Goal: Information Seeking & Learning: Learn about a topic

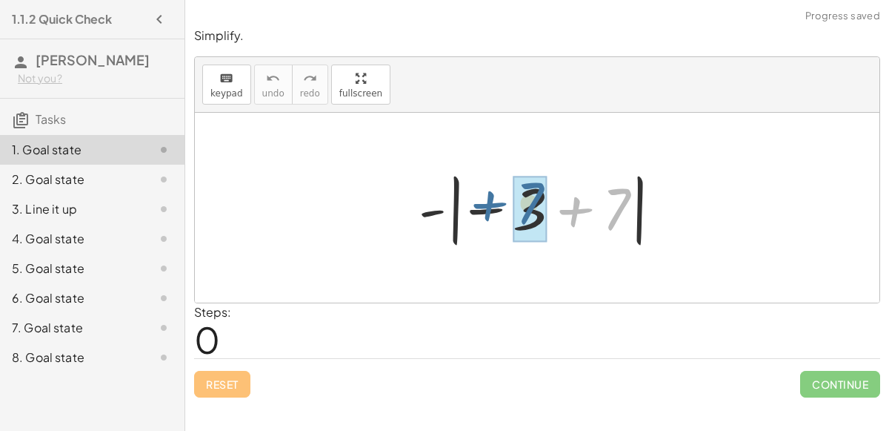
drag, startPoint x: 612, startPoint y: 216, endPoint x: 526, endPoint y: 210, distance: 86.2
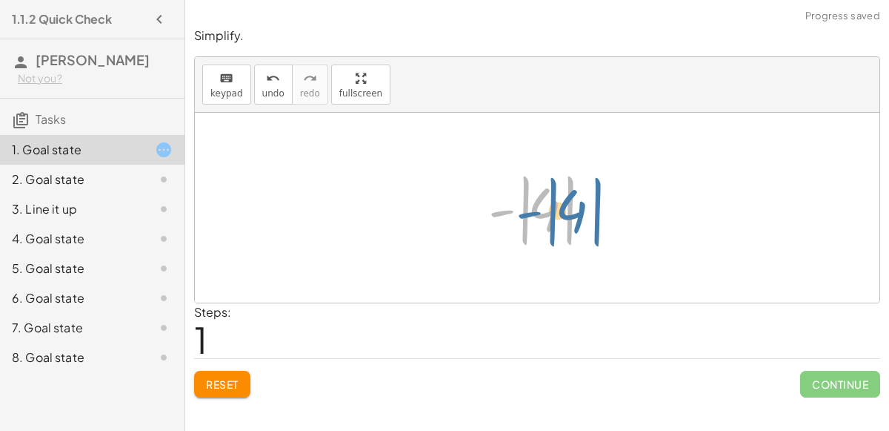
drag, startPoint x: 499, startPoint y: 214, endPoint x: 515, endPoint y: 216, distance: 16.5
click at [515, 216] on div at bounding box center [543, 208] width 124 height 82
click at [542, 212] on div at bounding box center [543, 208] width 124 height 82
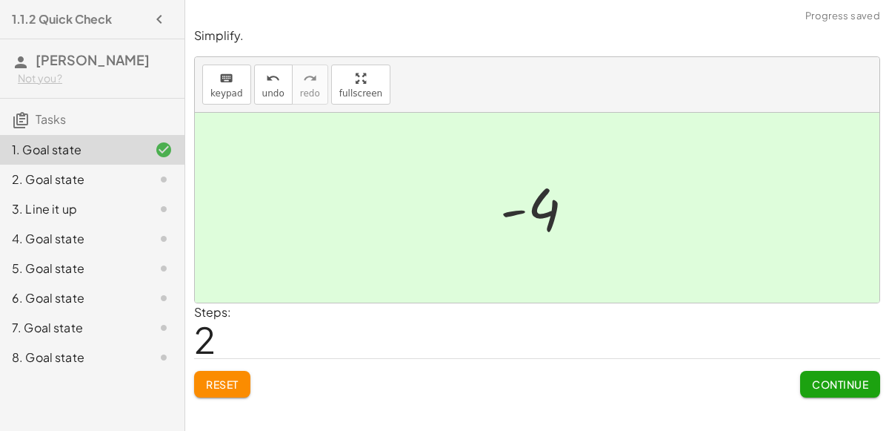
click at [831, 387] on span "Continue" at bounding box center [840, 383] width 56 height 13
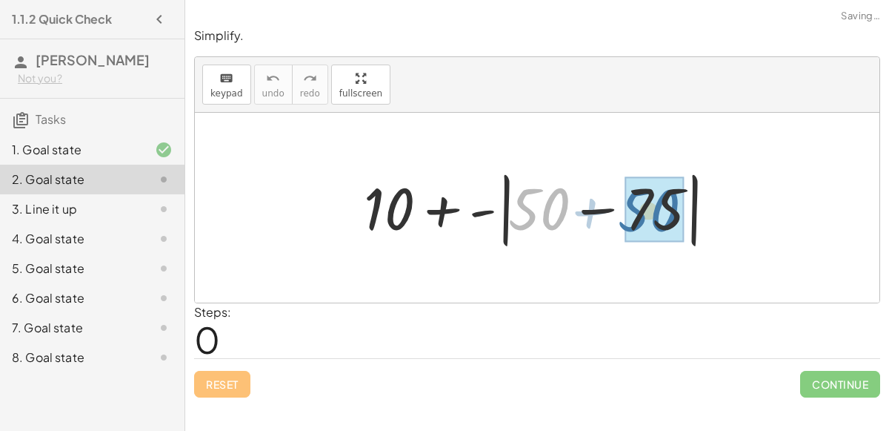
drag, startPoint x: 547, startPoint y: 222, endPoint x: 657, endPoint y: 224, distance: 109.7
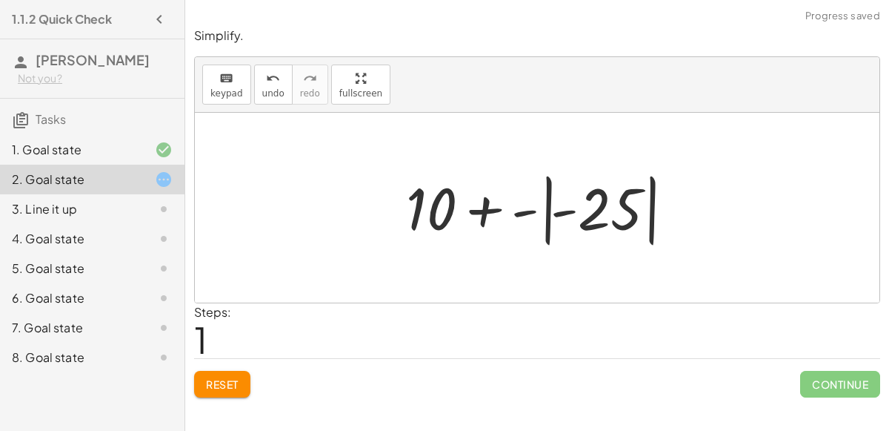
click at [593, 205] on div at bounding box center [543, 208] width 289 height 82
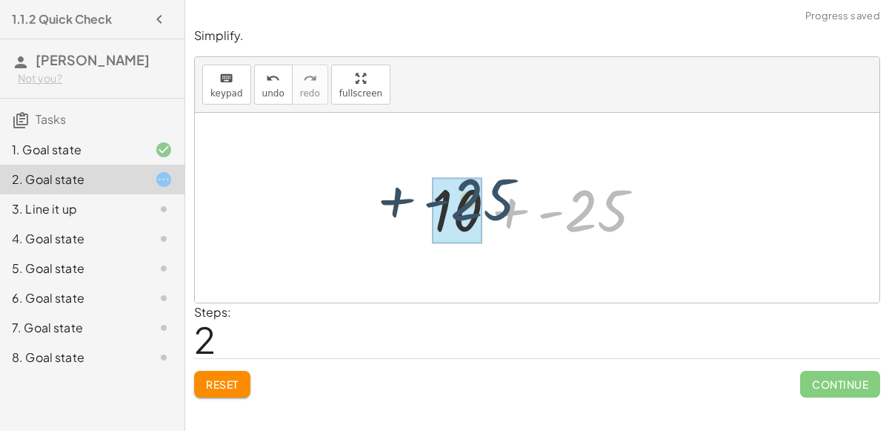
drag, startPoint x: 594, startPoint y: 204, endPoint x: 476, endPoint y: 194, distance: 118.2
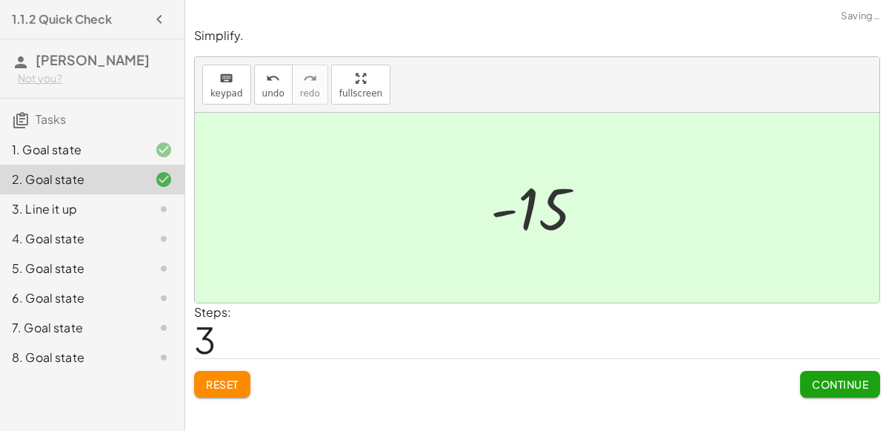
click at [854, 388] on span "Continue" at bounding box center [840, 383] width 56 height 13
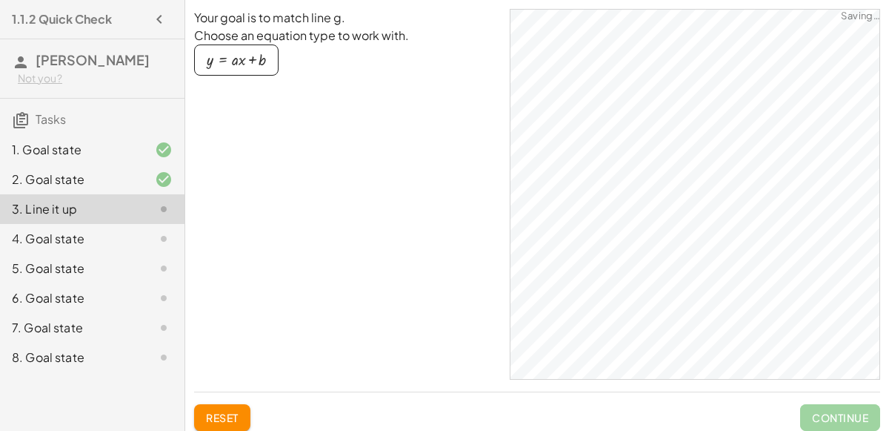
scroll to position [20, 0]
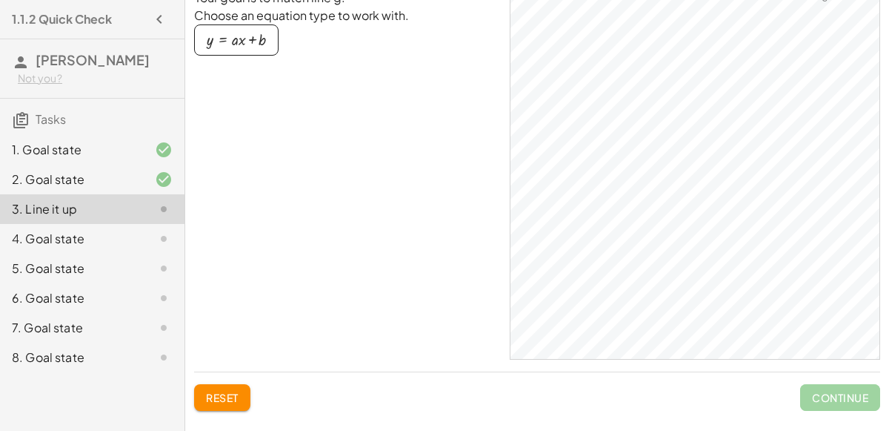
click at [141, 283] on div "4. Goal state" at bounding box center [92, 298] width 185 height 30
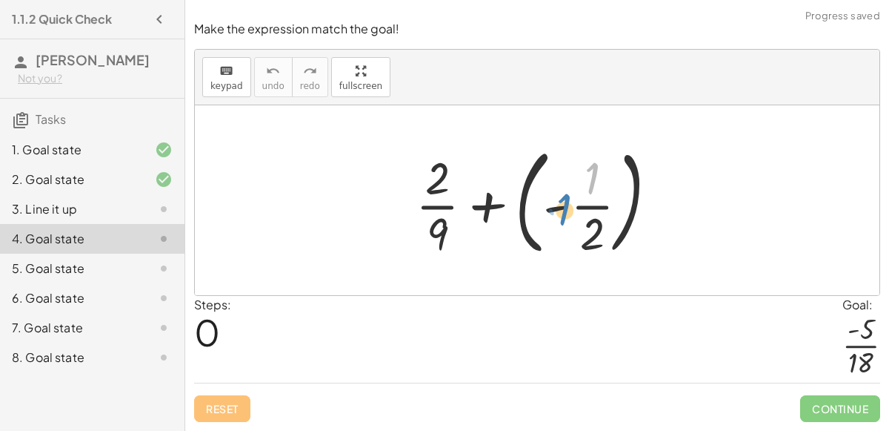
drag, startPoint x: 585, startPoint y: 190, endPoint x: 561, endPoint y: 220, distance: 38.5
click at [561, 220] on div at bounding box center [542, 200] width 269 height 123
click at [571, 207] on div at bounding box center [542, 200] width 269 height 123
click at [528, 210] on div at bounding box center [542, 200] width 269 height 123
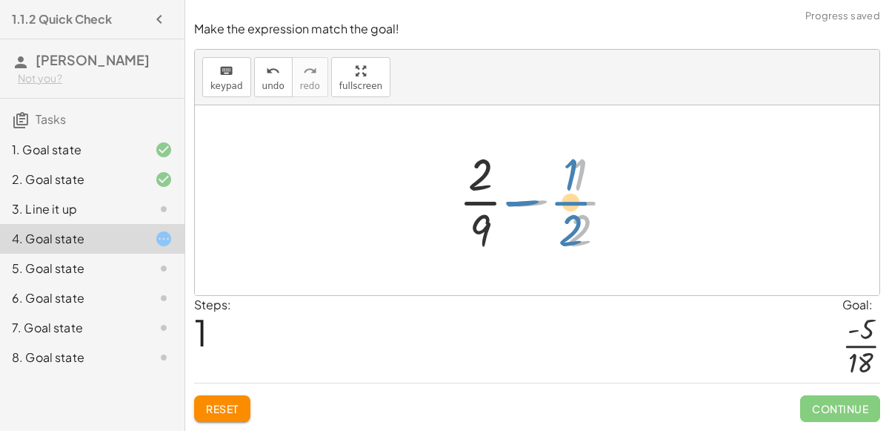
click at [565, 193] on div at bounding box center [543, 200] width 184 height 114
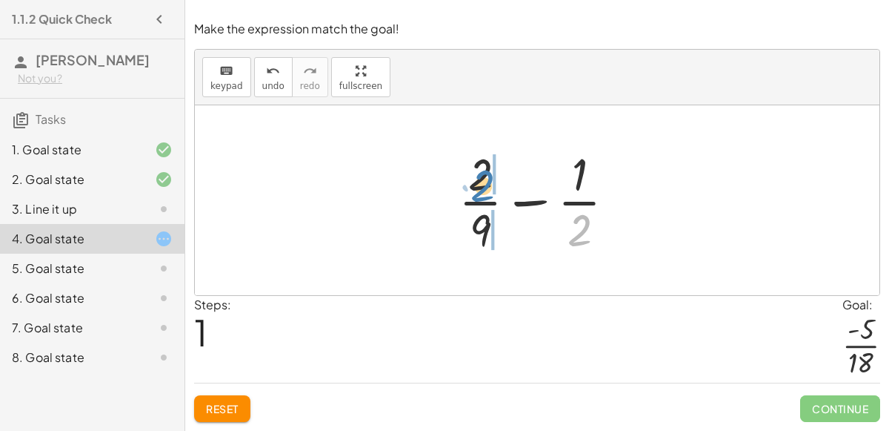
drag, startPoint x: 584, startPoint y: 235, endPoint x: 491, endPoint y: 191, distance: 103.1
click at [491, 191] on div at bounding box center [543, 200] width 184 height 114
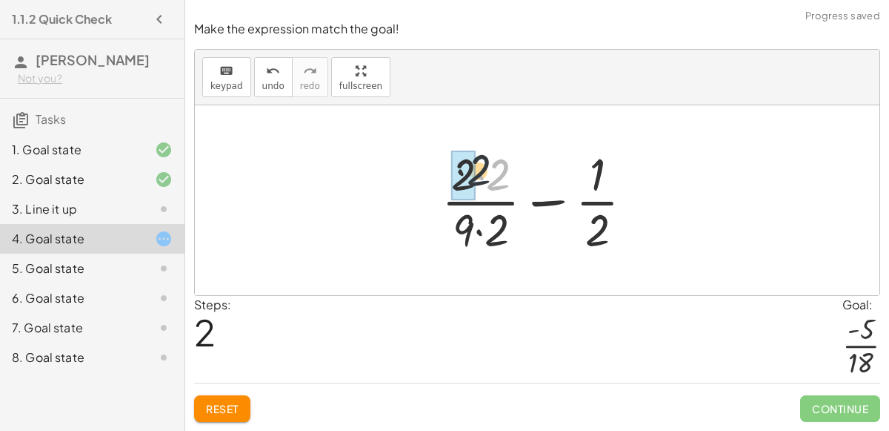
drag, startPoint x: 493, startPoint y: 191, endPoint x: 468, endPoint y: 186, distance: 25.0
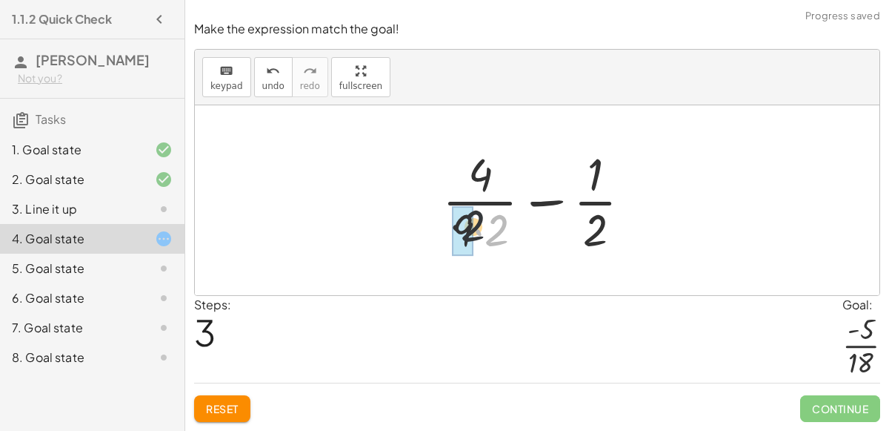
drag, startPoint x: 499, startPoint y: 227, endPoint x: 459, endPoint y: 222, distance: 39.6
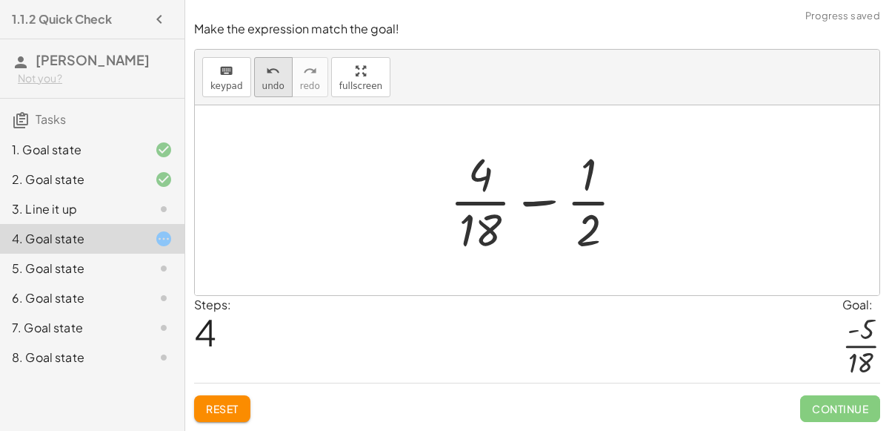
click at [256, 63] on button "undo undo" at bounding box center [273, 77] width 39 height 40
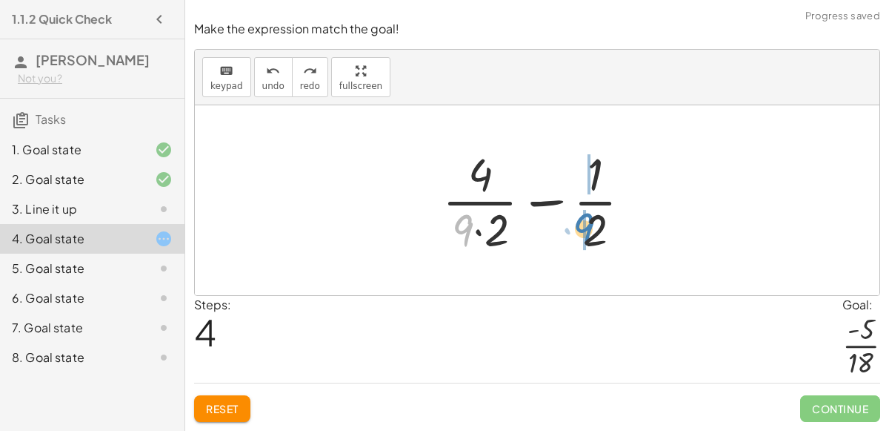
drag, startPoint x: 462, startPoint y: 235, endPoint x: 583, endPoint y: 233, distance: 120.8
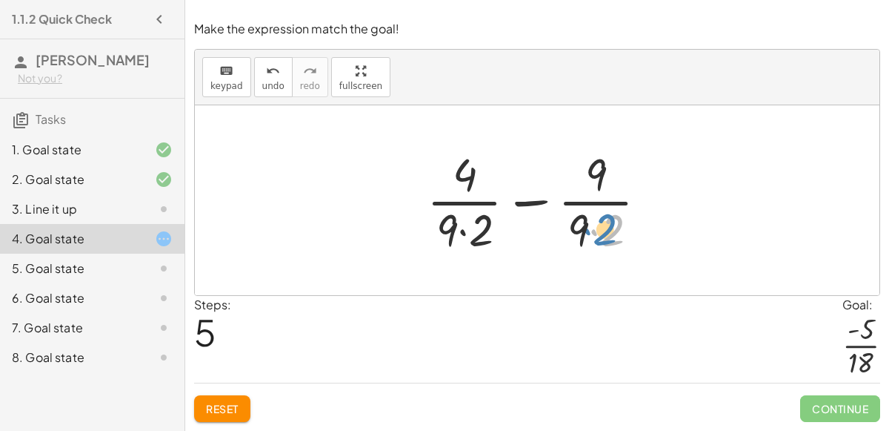
click at [604, 220] on div at bounding box center [543, 200] width 248 height 114
drag, startPoint x: 487, startPoint y: 232, endPoint x: 451, endPoint y: 228, distance: 36.5
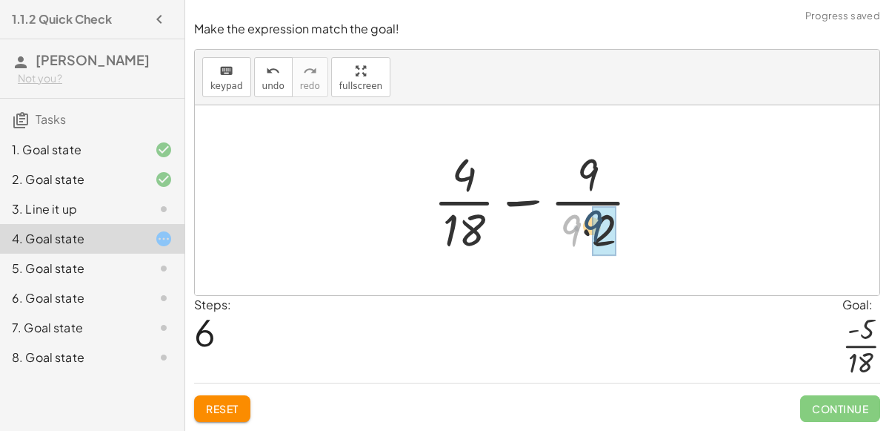
drag, startPoint x: 575, startPoint y: 233, endPoint x: 598, endPoint y: 229, distance: 23.4
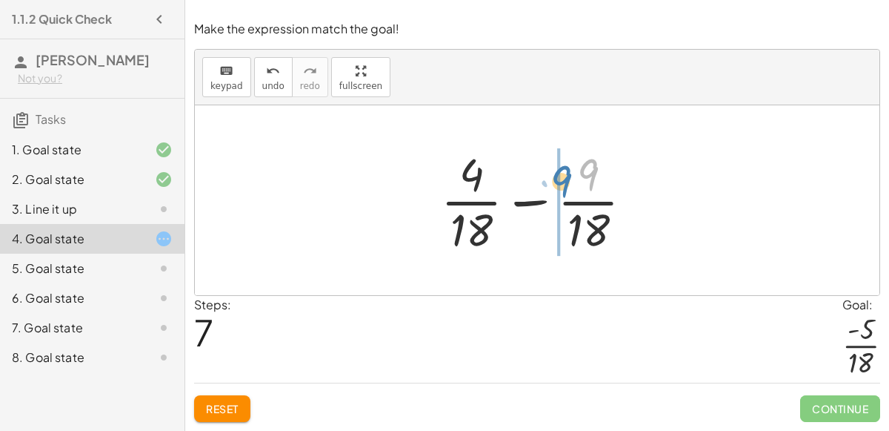
drag, startPoint x: 581, startPoint y: 154, endPoint x: 551, endPoint y: 161, distance: 30.4
click at [551, 161] on div at bounding box center [543, 200] width 219 height 114
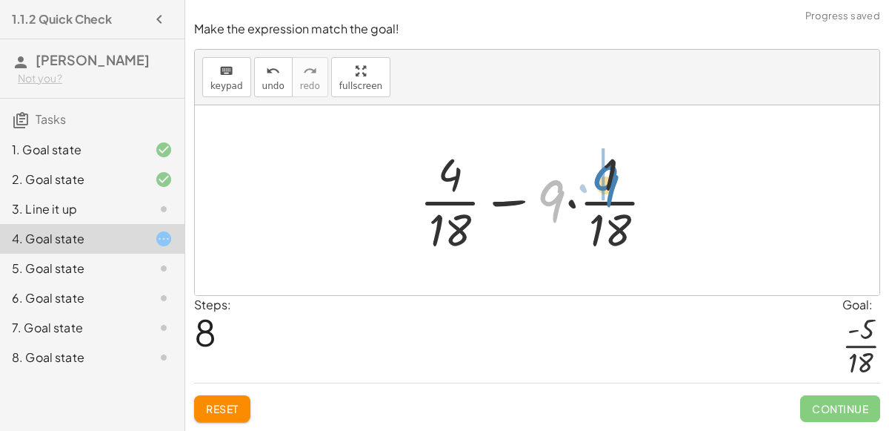
drag, startPoint x: 555, startPoint y: 195, endPoint x: 608, endPoint y: 178, distance: 56.0
click at [608, 178] on div at bounding box center [543, 200] width 262 height 114
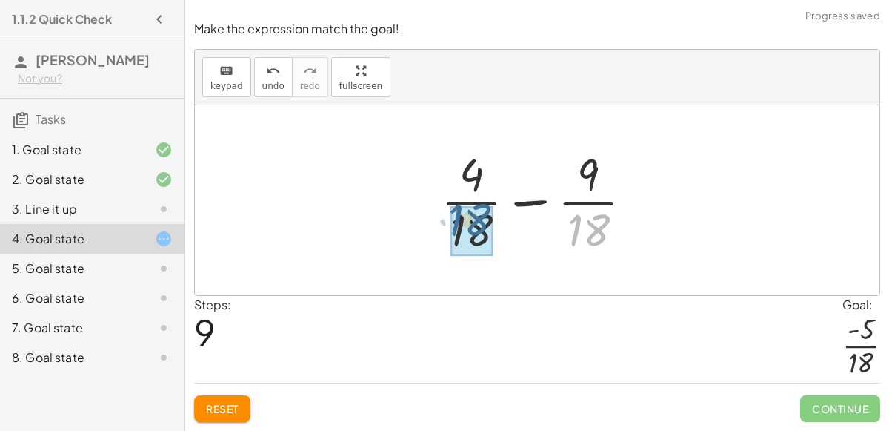
drag, startPoint x: 588, startPoint y: 223, endPoint x: 468, endPoint y: 213, distance: 119.8
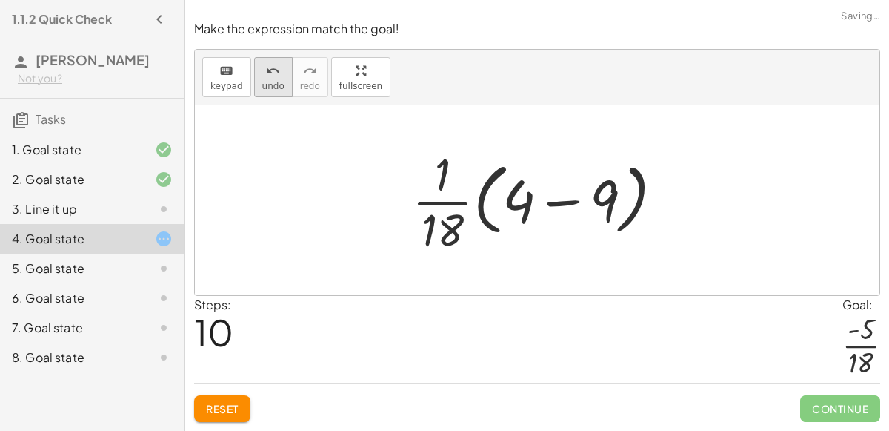
click at [266, 76] on icon "undo" at bounding box center [273, 71] width 14 height 18
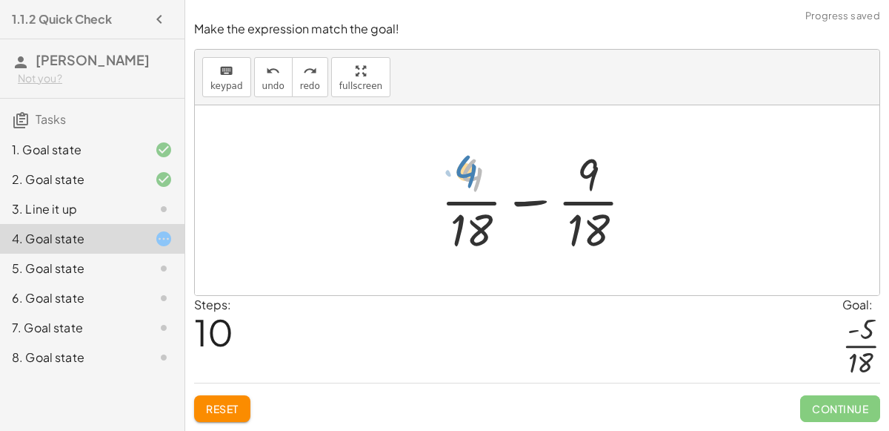
drag, startPoint x: 482, startPoint y: 175, endPoint x: 474, endPoint y: 171, distance: 9.0
click at [474, 171] on div at bounding box center [543, 200] width 219 height 114
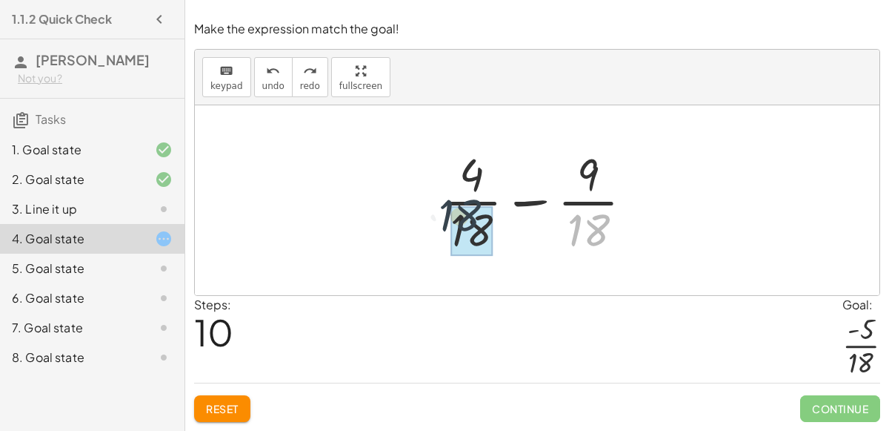
drag, startPoint x: 594, startPoint y: 235, endPoint x: 462, endPoint y: 222, distance: 132.6
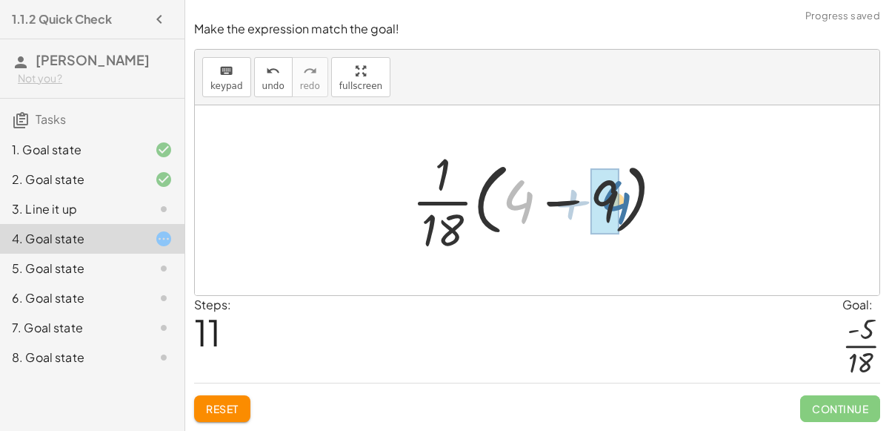
drag, startPoint x: 517, startPoint y: 196, endPoint x: 614, endPoint y: 197, distance: 97.1
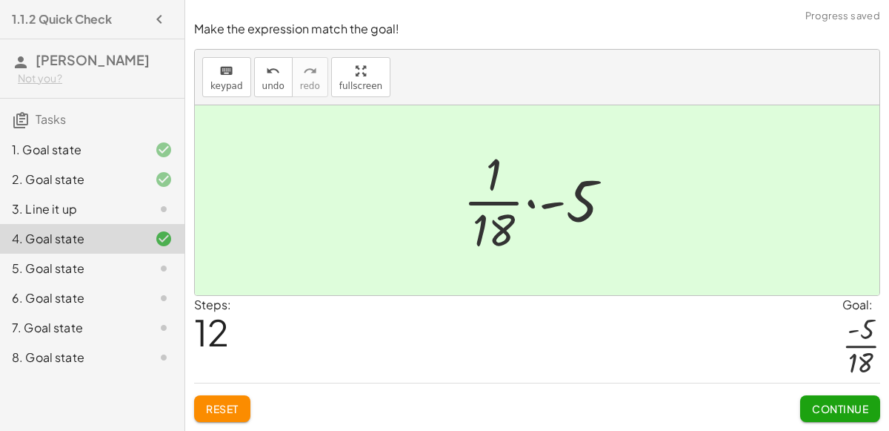
click at [857, 395] on button "Continue" at bounding box center [840, 408] width 80 height 27
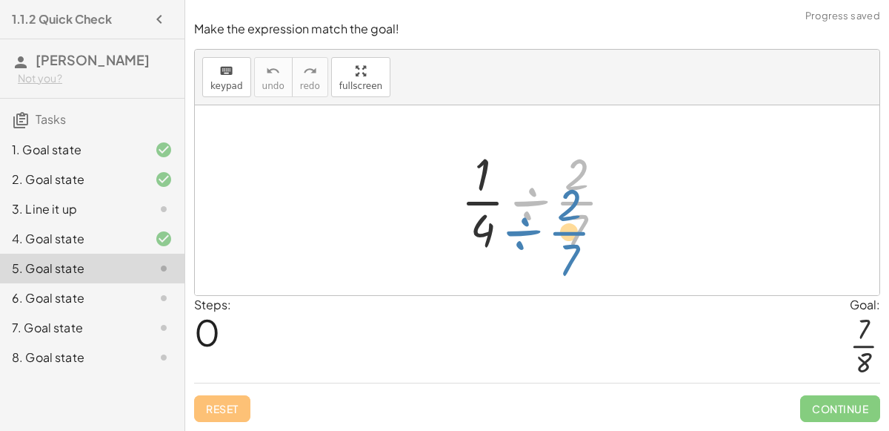
drag, startPoint x: 579, startPoint y: 217, endPoint x: 571, endPoint y: 252, distance: 35.8
click at [571, 252] on div at bounding box center [543, 200] width 179 height 114
click at [490, 206] on div at bounding box center [543, 200] width 179 height 114
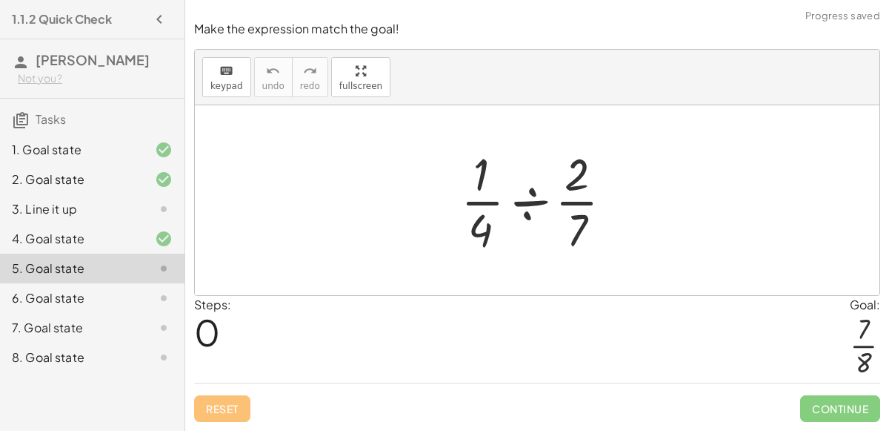
click at [486, 199] on div at bounding box center [543, 200] width 179 height 114
drag, startPoint x: 488, startPoint y: 229, endPoint x: 487, endPoint y: 236, distance: 7.4
click at [487, 236] on div at bounding box center [543, 200] width 179 height 114
click at [233, 90] on span "keypad" at bounding box center [226, 86] width 33 height 10
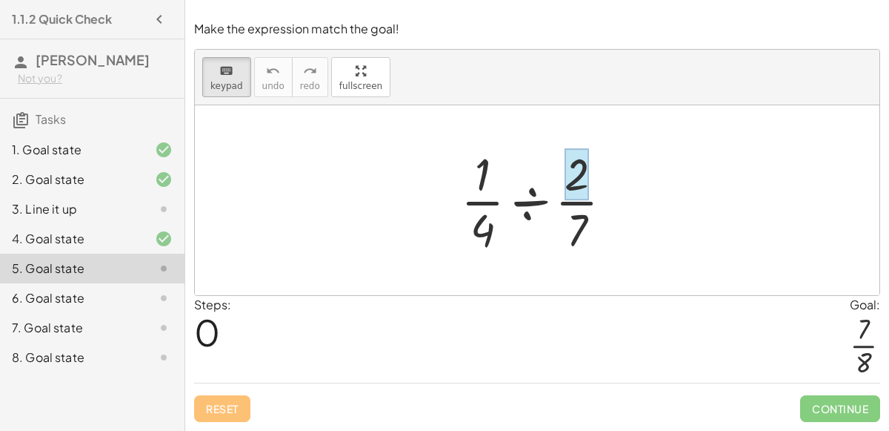
click at [580, 198] on div at bounding box center [577, 174] width 24 height 52
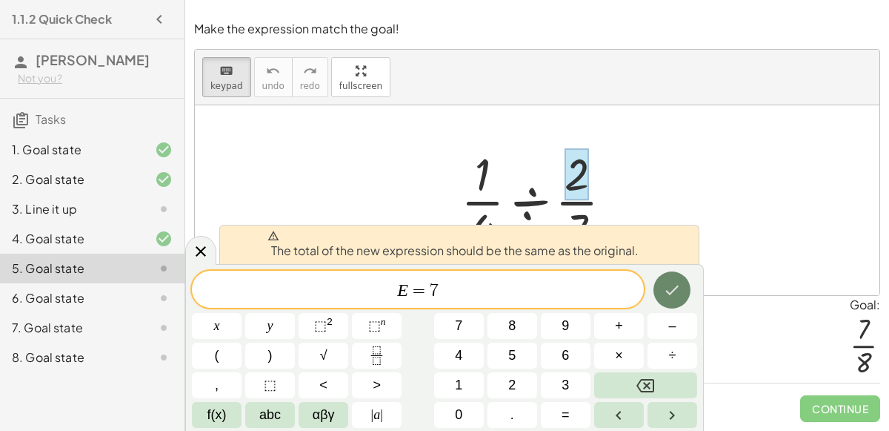
click at [671, 297] on icon "Done" at bounding box center [672, 290] width 18 height 18
click at [227, 82] on button "keyboard keypad" at bounding box center [226, 77] width 49 height 40
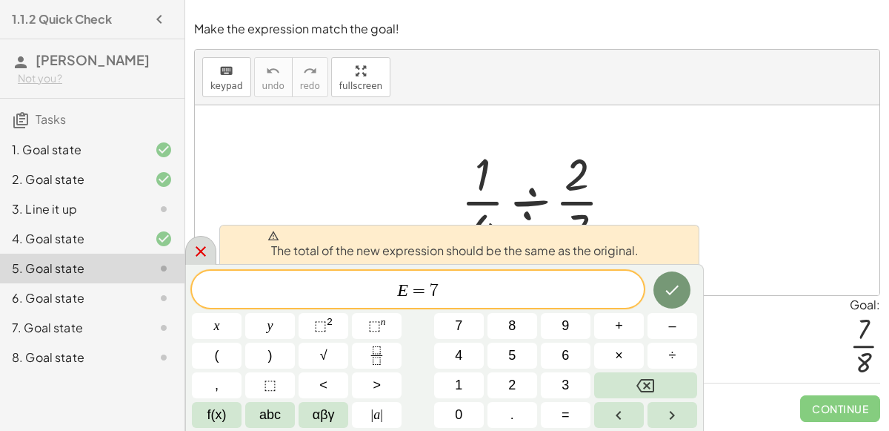
click at [207, 246] on icon at bounding box center [201, 251] width 18 height 18
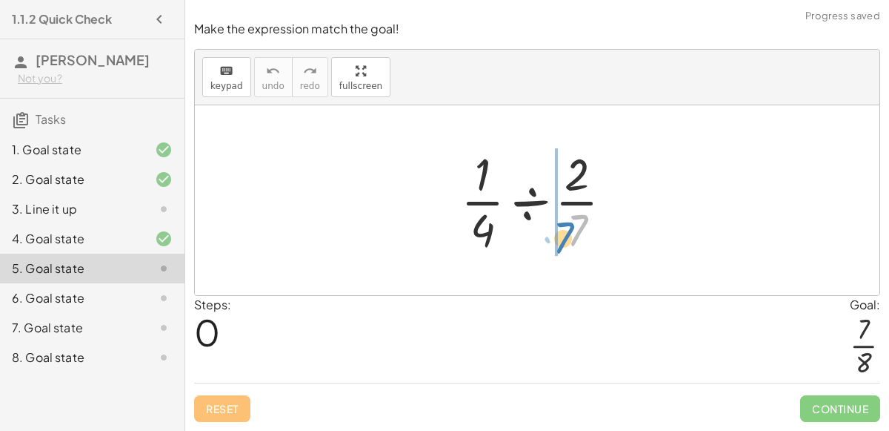
drag, startPoint x: 585, startPoint y: 233, endPoint x: 569, endPoint y: 237, distance: 16.2
click at [569, 237] on div at bounding box center [543, 200] width 179 height 114
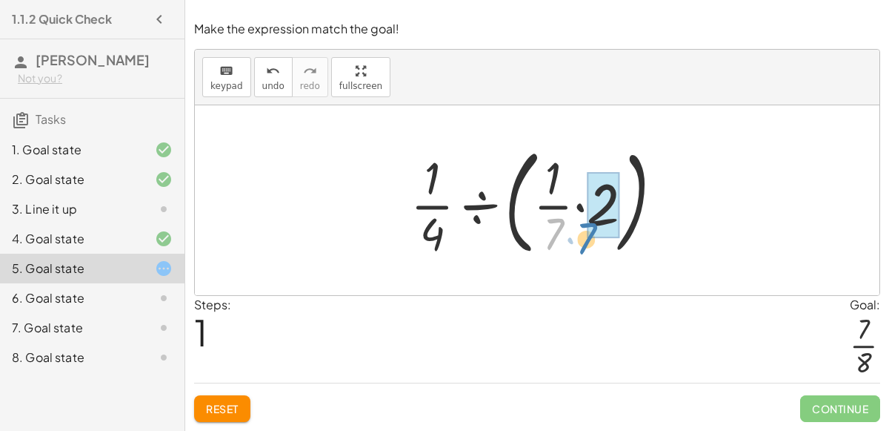
drag, startPoint x: 562, startPoint y: 230, endPoint x: 611, endPoint y: 225, distance: 49.9
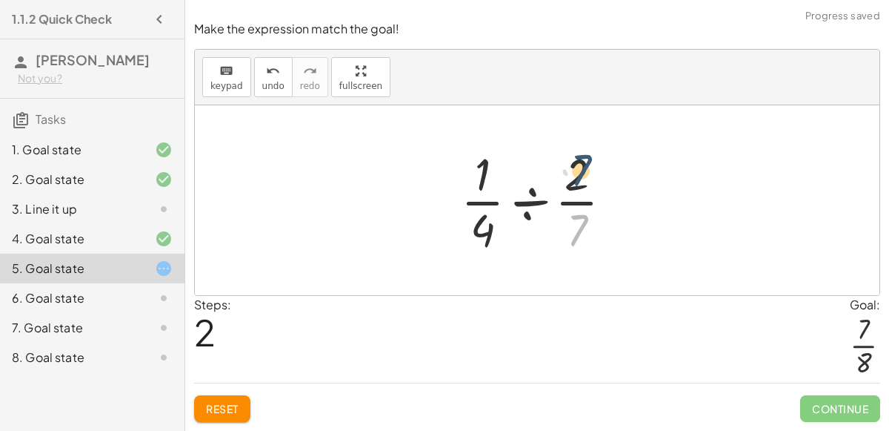
drag, startPoint x: 581, startPoint y: 233, endPoint x: 586, endPoint y: 172, distance: 61.0
click at [586, 172] on div at bounding box center [543, 200] width 179 height 114
drag, startPoint x: 579, startPoint y: 180, endPoint x: 551, endPoint y: 204, distance: 36.8
click at [551, 204] on div at bounding box center [543, 200] width 179 height 114
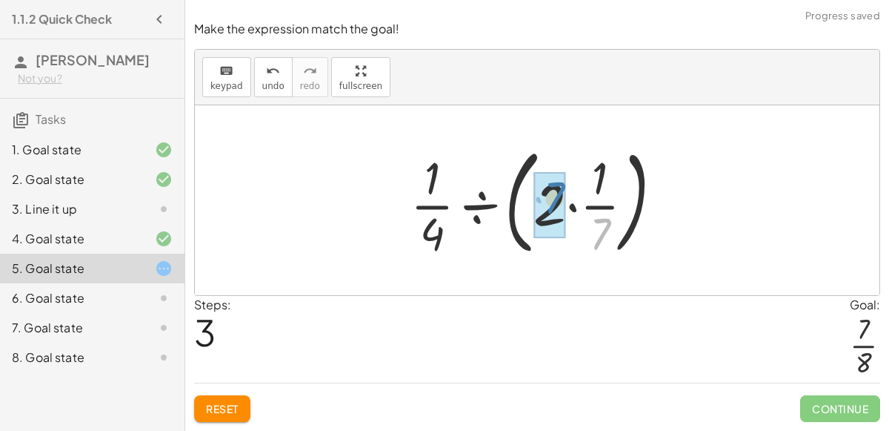
drag, startPoint x: 597, startPoint y: 222, endPoint x: 551, endPoint y: 186, distance: 58.6
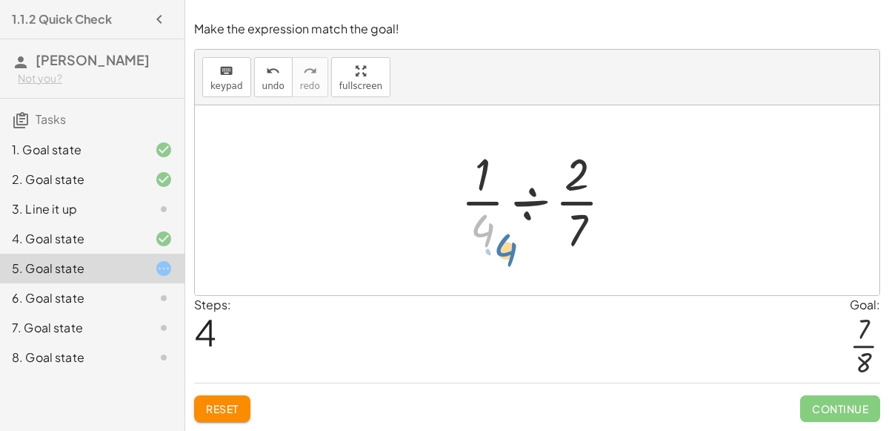
click at [491, 235] on div at bounding box center [543, 200] width 179 height 114
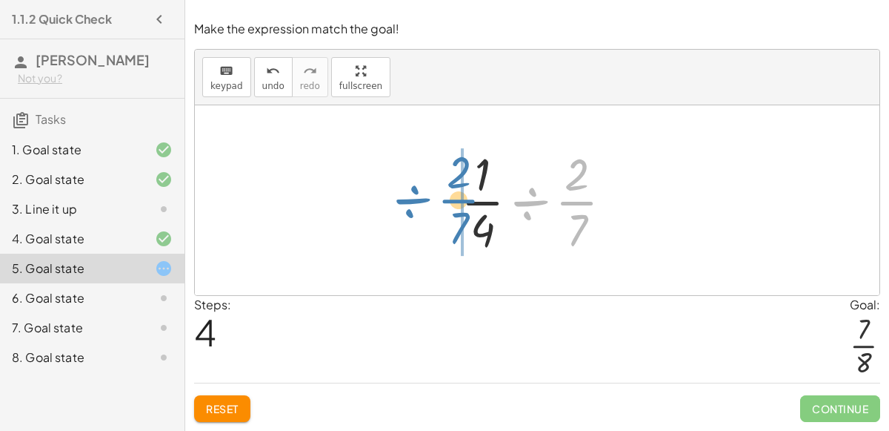
drag, startPoint x: 570, startPoint y: 193, endPoint x: 450, endPoint y: 190, distance: 120.1
click at [450, 190] on div "· · 1 · 4 ÷ · 2 · 7 · · 1 · 4 ÷ ( · · 1 · 7 · 2 ) · · 1 · 4 ÷ ( · 1 · · 2 · 7 )…" at bounding box center [537, 200] width 197 height 122
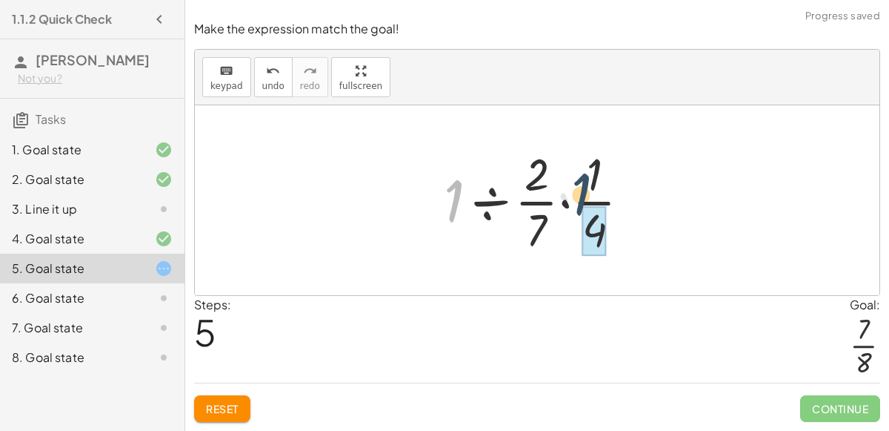
drag, startPoint x: 456, startPoint y: 201, endPoint x: 582, endPoint y: 195, distance: 126.1
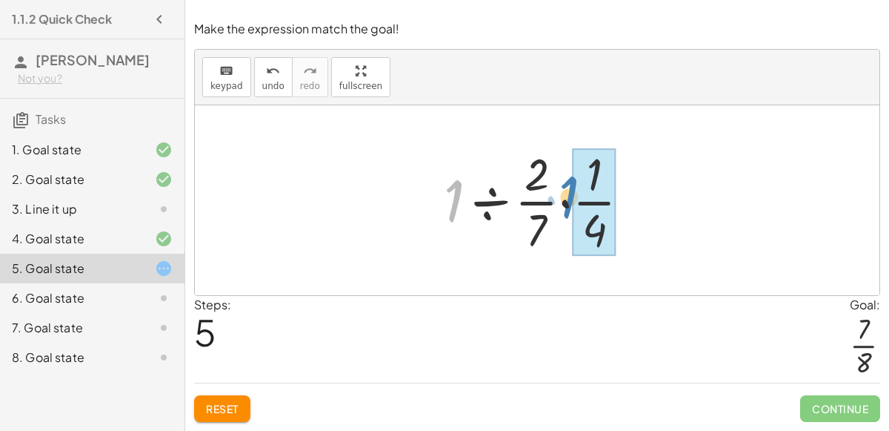
drag, startPoint x: 456, startPoint y: 189, endPoint x: 572, endPoint y: 185, distance: 115.7
drag, startPoint x: 445, startPoint y: 207, endPoint x: 606, endPoint y: 202, distance: 161.6
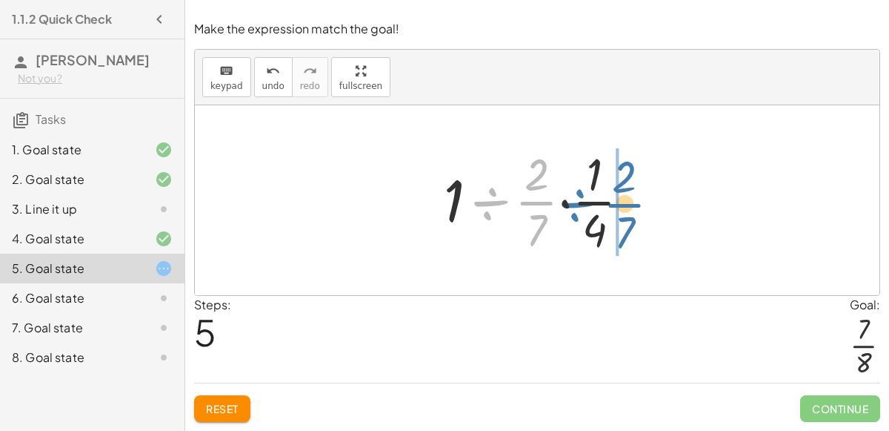
drag, startPoint x: 510, startPoint y: 205, endPoint x: 606, endPoint y: 206, distance: 96.3
click at [606, 206] on div at bounding box center [542, 200] width 213 height 114
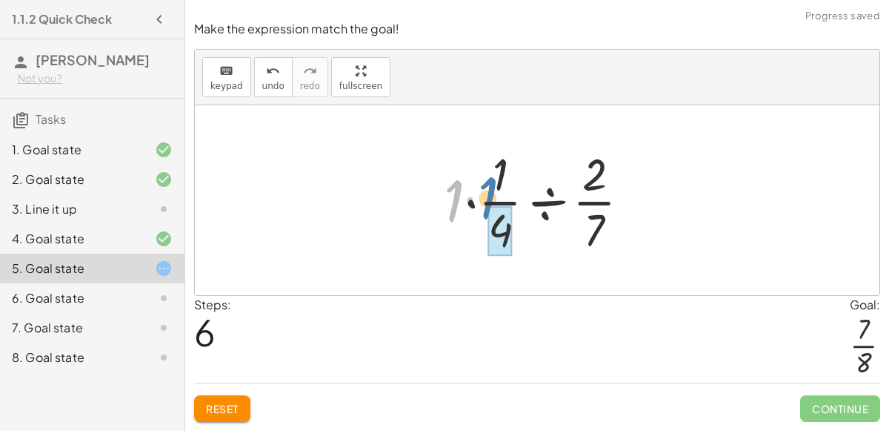
drag, startPoint x: 455, startPoint y: 195, endPoint x: 490, endPoint y: 193, distance: 34.9
click at [490, 193] on div at bounding box center [542, 200] width 213 height 114
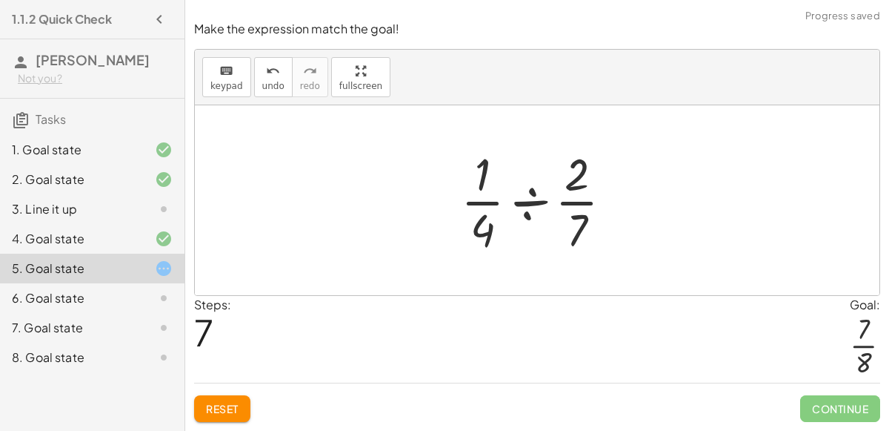
click at [573, 222] on div at bounding box center [543, 200] width 179 height 114
drag, startPoint x: 574, startPoint y: 222, endPoint x: 591, endPoint y: 151, distance: 73.0
click at [591, 151] on div at bounding box center [543, 200] width 179 height 114
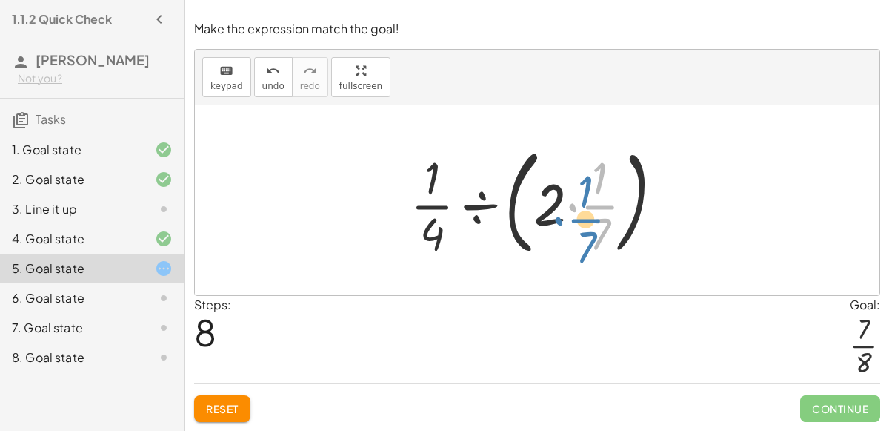
drag, startPoint x: 606, startPoint y: 221, endPoint x: 593, endPoint y: 234, distance: 18.9
click at [593, 234] on div at bounding box center [543, 200] width 280 height 123
click at [550, 216] on div at bounding box center [543, 200] width 280 height 123
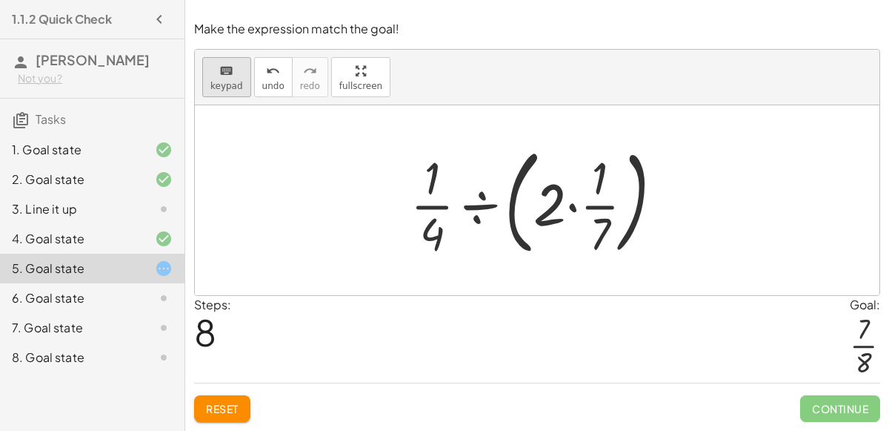
click at [219, 79] on icon "keyboard" at bounding box center [226, 71] width 14 height 18
click at [548, 191] on div at bounding box center [550, 203] width 33 height 69
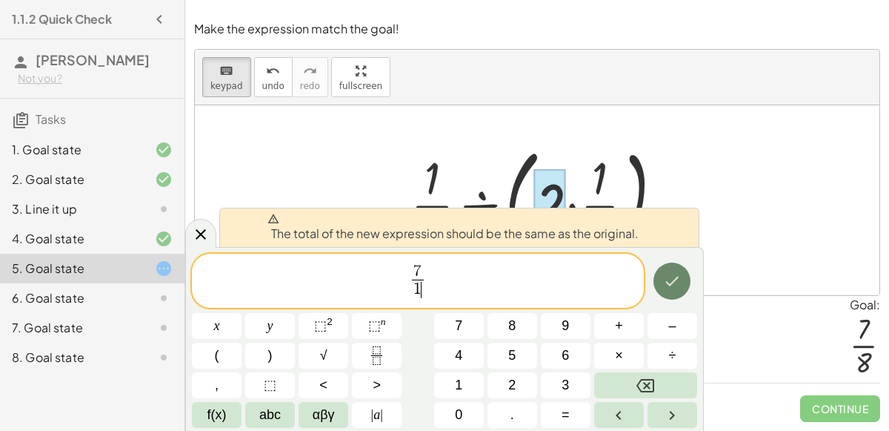
click at [674, 275] on icon "Done" at bounding box center [672, 281] width 18 height 18
click at [199, 235] on icon at bounding box center [201, 234] width 10 height 10
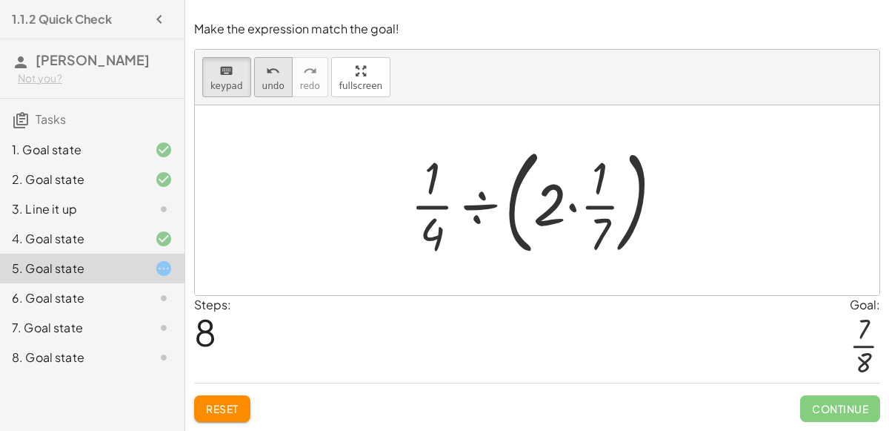
click at [266, 70] on icon "undo" at bounding box center [273, 71] width 14 height 18
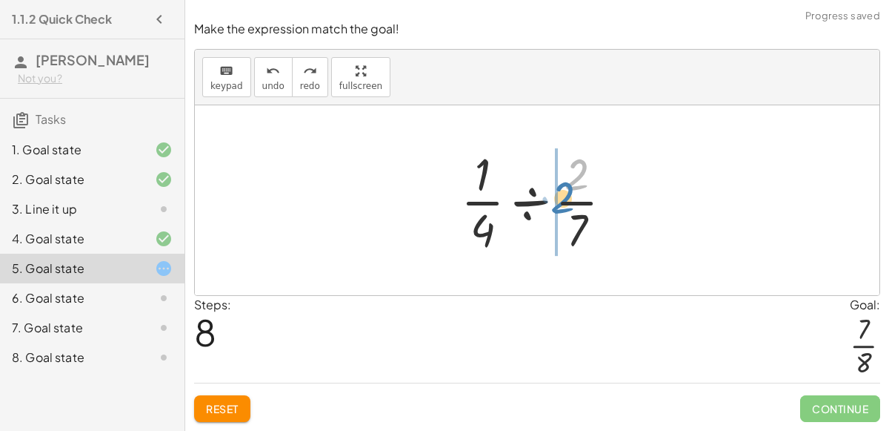
drag, startPoint x: 585, startPoint y: 182, endPoint x: 565, endPoint y: 205, distance: 30.0
click at [565, 205] on div at bounding box center [543, 200] width 179 height 114
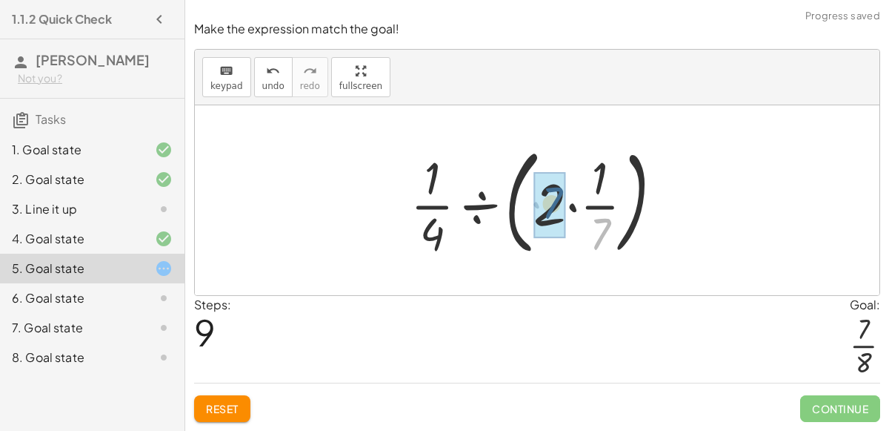
drag, startPoint x: 606, startPoint y: 231, endPoint x: 567, endPoint y: 204, distance: 47.9
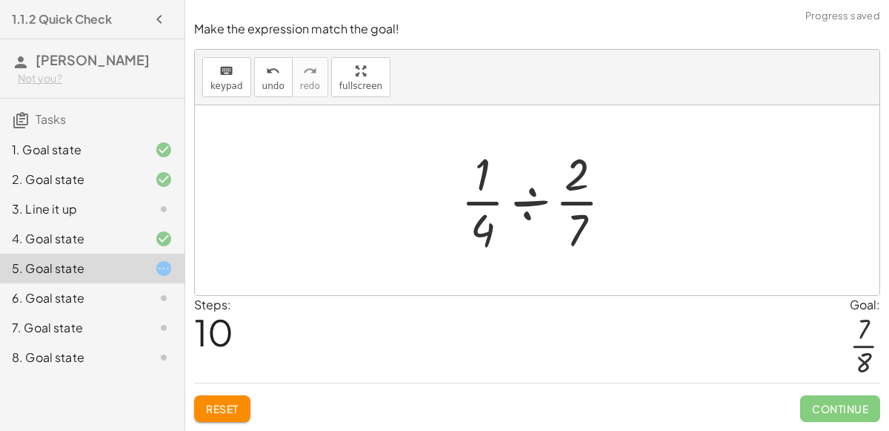
click at [533, 193] on div at bounding box center [543, 200] width 179 height 114
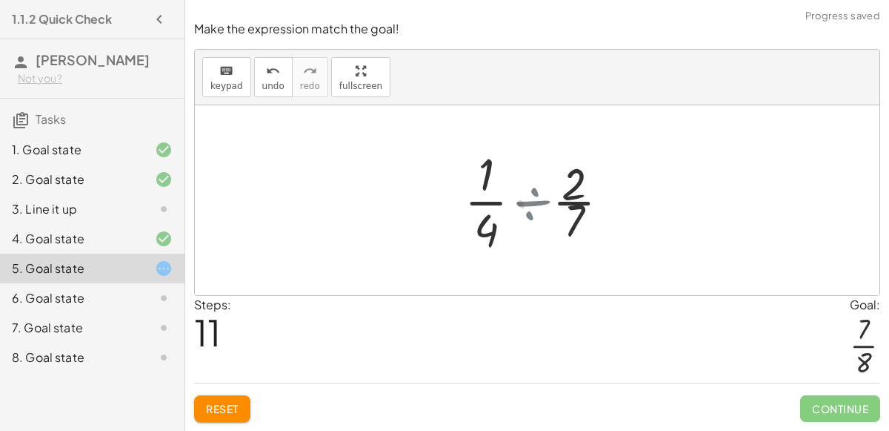
click at [533, 193] on div at bounding box center [543, 200] width 142 height 114
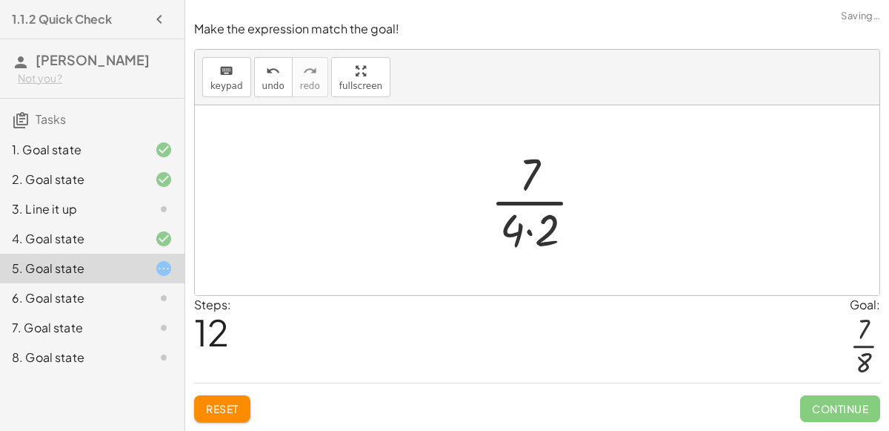
click at [248, 77] on div "keyboard keypad undo [PERSON_NAME] redo fullscreen" at bounding box center [537, 78] width 685 height 56
click at [266, 77] on icon "undo" at bounding box center [273, 71] width 14 height 18
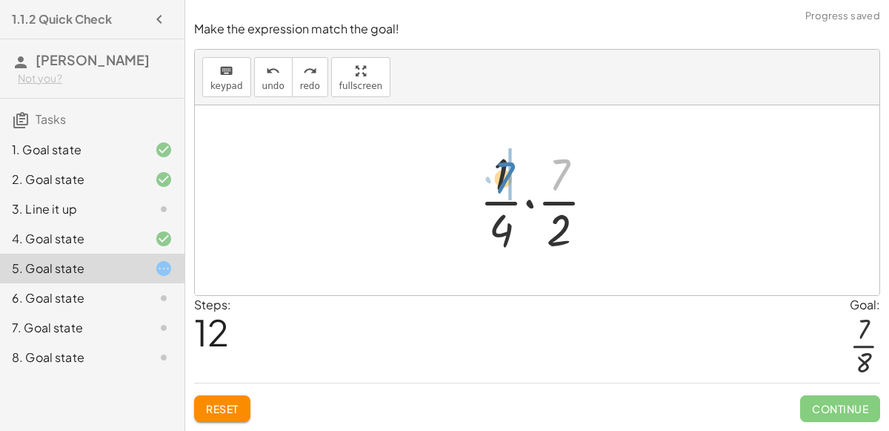
drag, startPoint x: 562, startPoint y: 182, endPoint x: 507, endPoint y: 185, distance: 55.7
click at [507, 185] on div at bounding box center [543, 200] width 142 height 114
drag, startPoint x: 510, startPoint y: 178, endPoint x: 579, endPoint y: 205, distance: 73.9
click at [579, 205] on div at bounding box center [543, 200] width 142 height 114
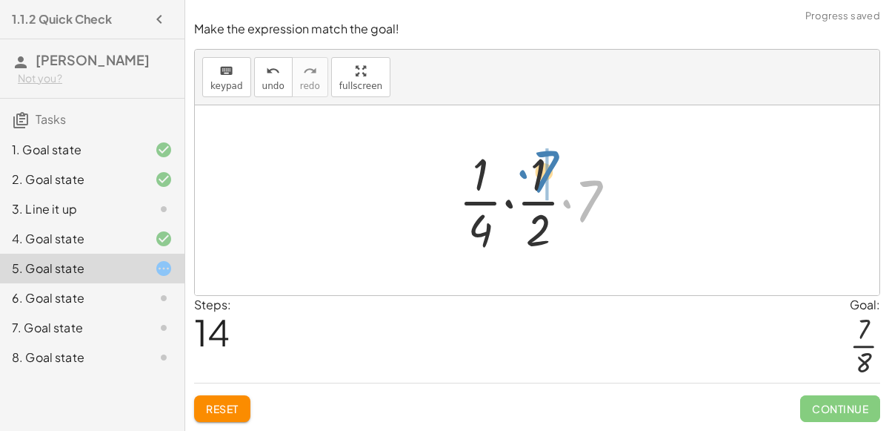
drag, startPoint x: 585, startPoint y: 195, endPoint x: 540, endPoint y: 166, distance: 53.0
click at [540, 166] on div at bounding box center [543, 200] width 184 height 114
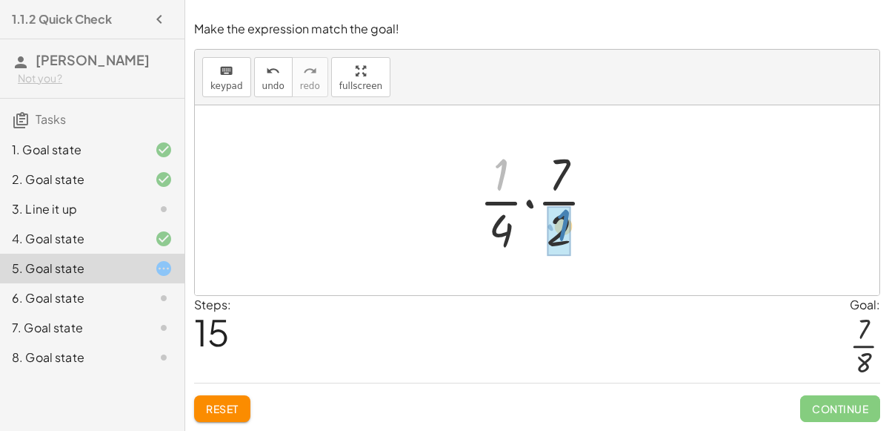
drag, startPoint x: 502, startPoint y: 172, endPoint x: 564, endPoint y: 222, distance: 80.1
drag, startPoint x: 511, startPoint y: 221, endPoint x: 576, endPoint y: 225, distance: 65.3
click at [576, 225] on div at bounding box center [543, 200] width 142 height 114
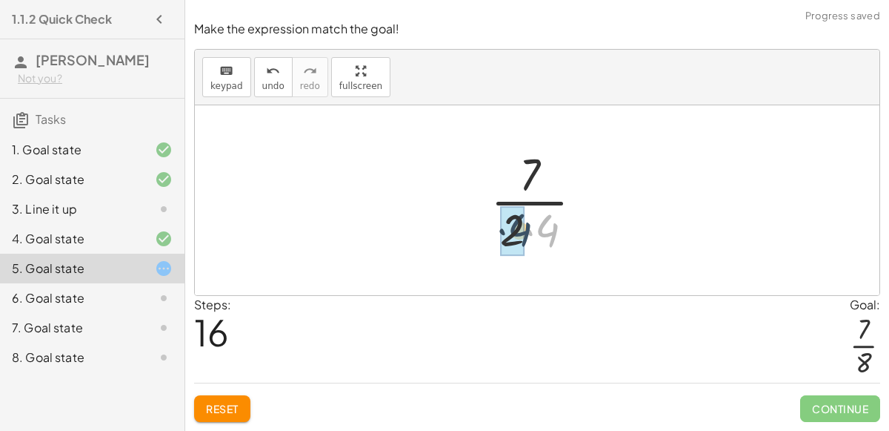
drag, startPoint x: 551, startPoint y: 233, endPoint x: 525, endPoint y: 233, distance: 26.7
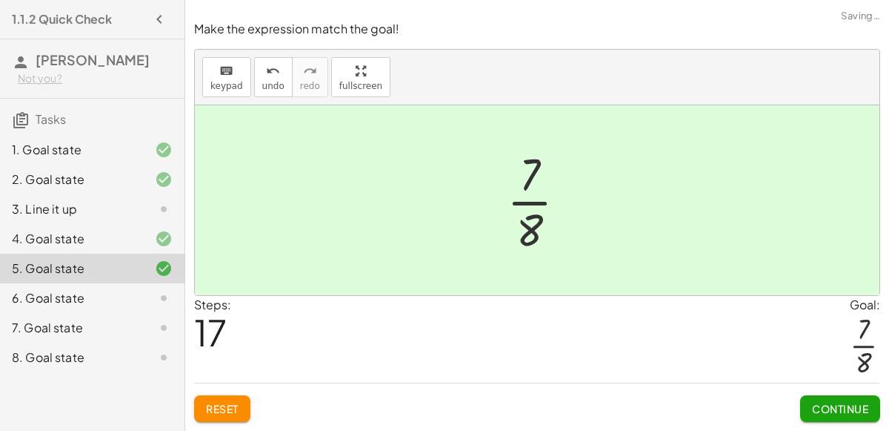
click at [854, 405] on span "Continue" at bounding box center [840, 408] width 56 height 13
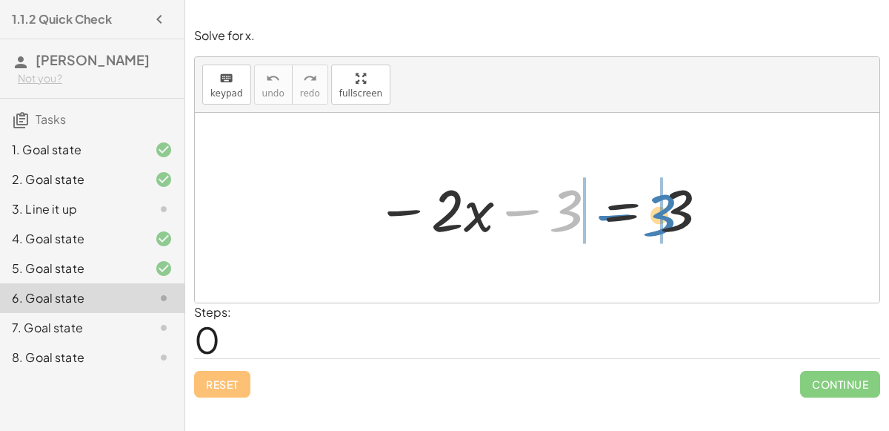
drag, startPoint x: 574, startPoint y: 210, endPoint x: 670, endPoint y: 213, distance: 95.7
click at [670, 213] on div at bounding box center [542, 208] width 349 height 76
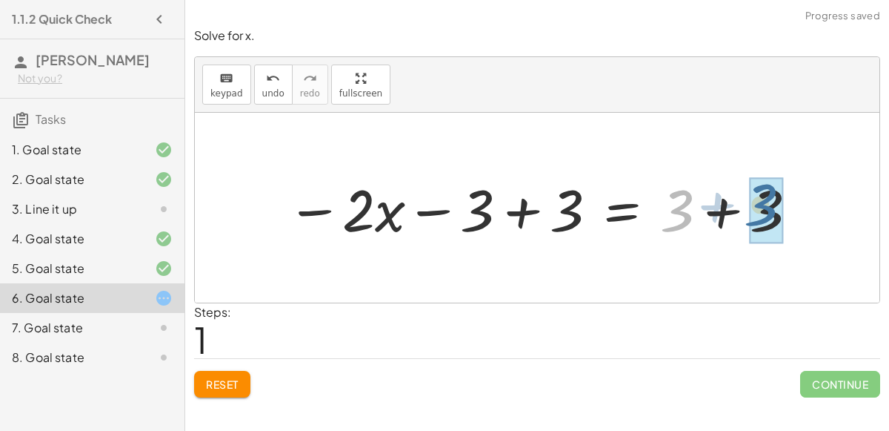
drag, startPoint x: 685, startPoint y: 225, endPoint x: 769, endPoint y: 219, distance: 84.7
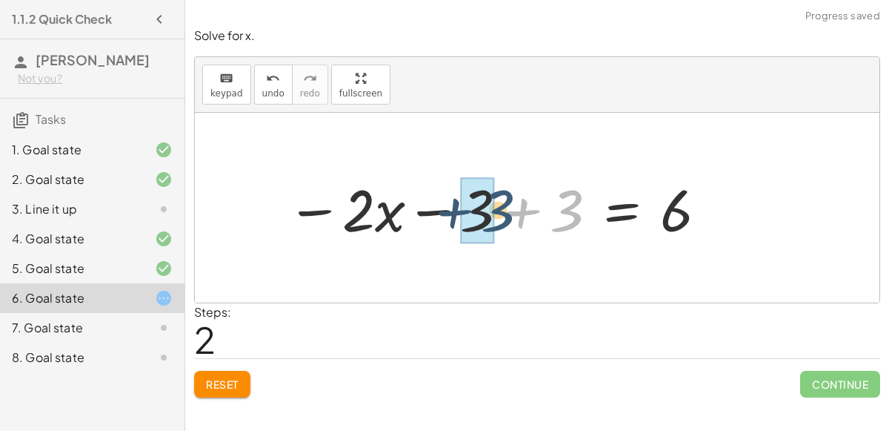
drag, startPoint x: 576, startPoint y: 210, endPoint x: 494, endPoint y: 211, distance: 81.5
click at [494, 211] on div at bounding box center [497, 208] width 437 height 76
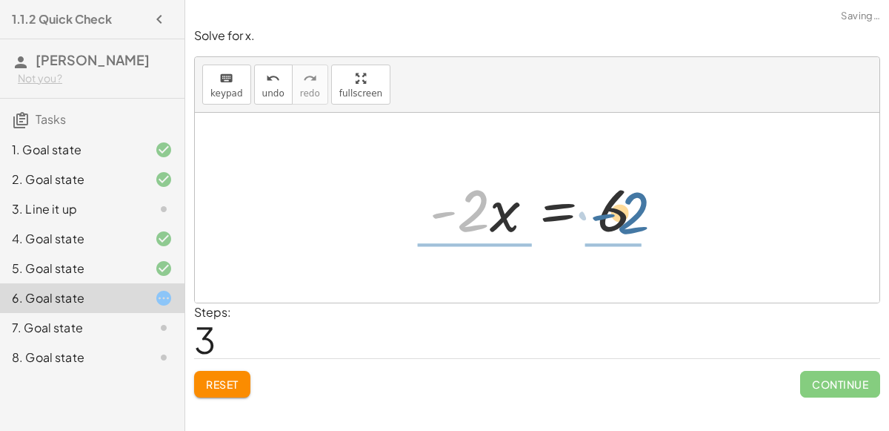
drag, startPoint x: 480, startPoint y: 204, endPoint x: 637, endPoint y: 207, distance: 157.1
click at [637, 207] on div at bounding box center [542, 208] width 241 height 76
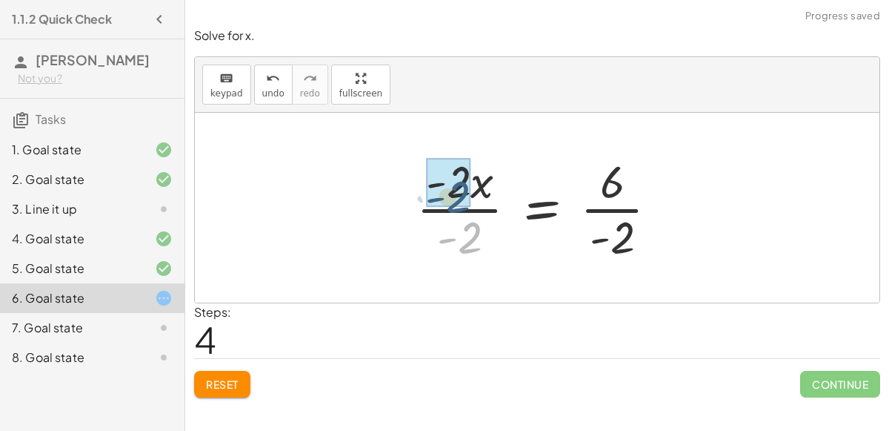
drag, startPoint x: 471, startPoint y: 222, endPoint x: 458, endPoint y: 180, distance: 44.1
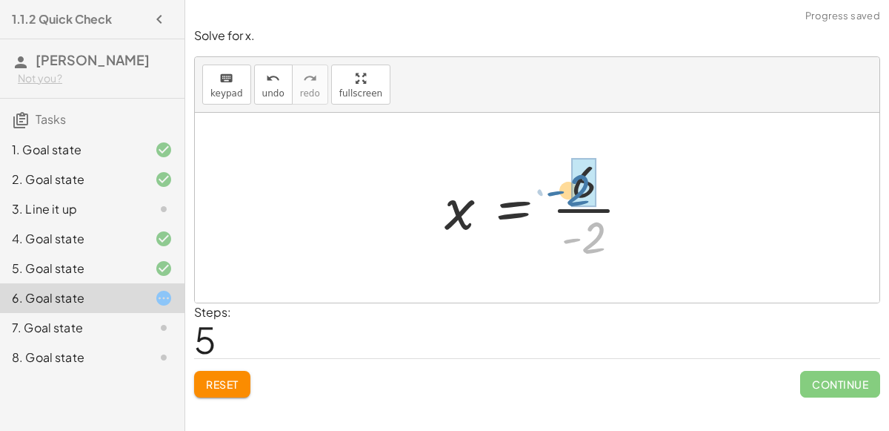
drag, startPoint x: 610, startPoint y: 236, endPoint x: 601, endPoint y: 191, distance: 46.1
click at [601, 191] on div at bounding box center [543, 207] width 212 height 114
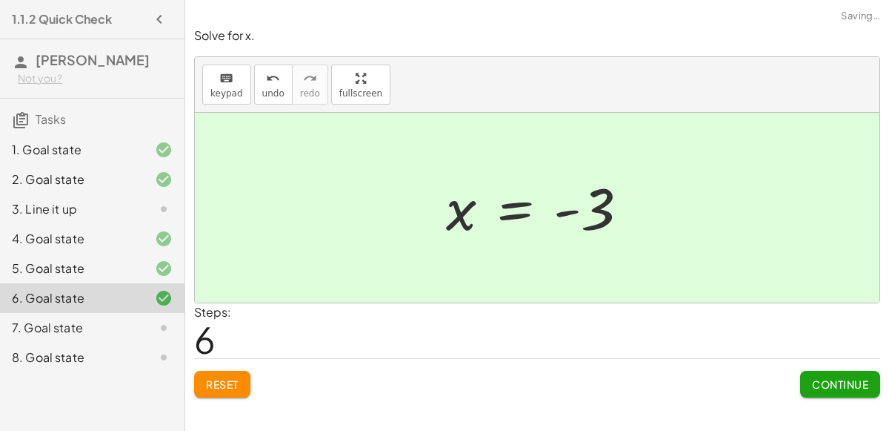
click at [836, 387] on span "Continue" at bounding box center [840, 383] width 56 height 13
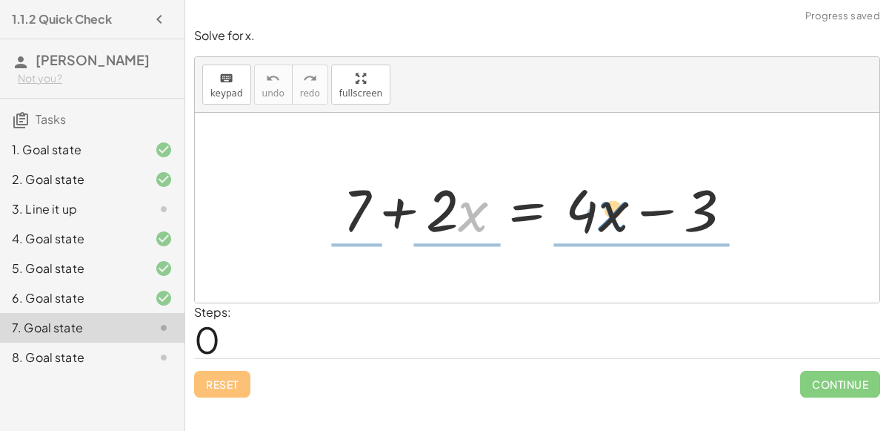
drag, startPoint x: 460, startPoint y: 221, endPoint x: 599, endPoint y: 220, distance: 139.3
click at [599, 220] on div at bounding box center [544, 208] width 416 height 76
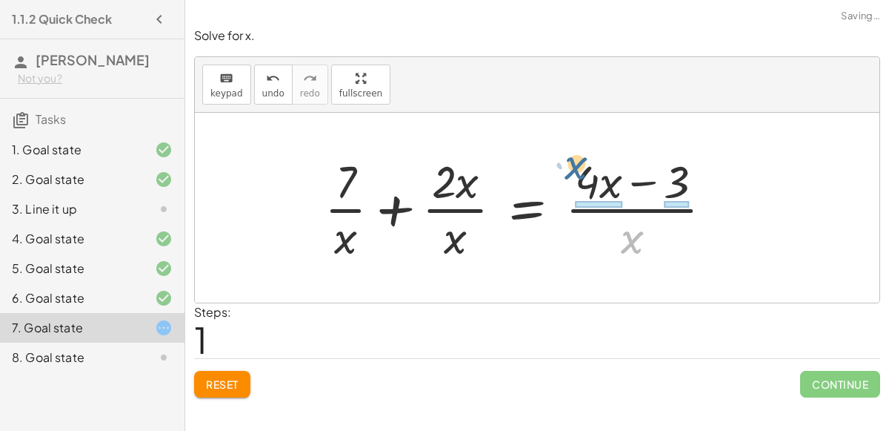
drag, startPoint x: 634, startPoint y: 244, endPoint x: 593, endPoint y: 182, distance: 74.2
click at [593, 182] on div at bounding box center [524, 207] width 415 height 114
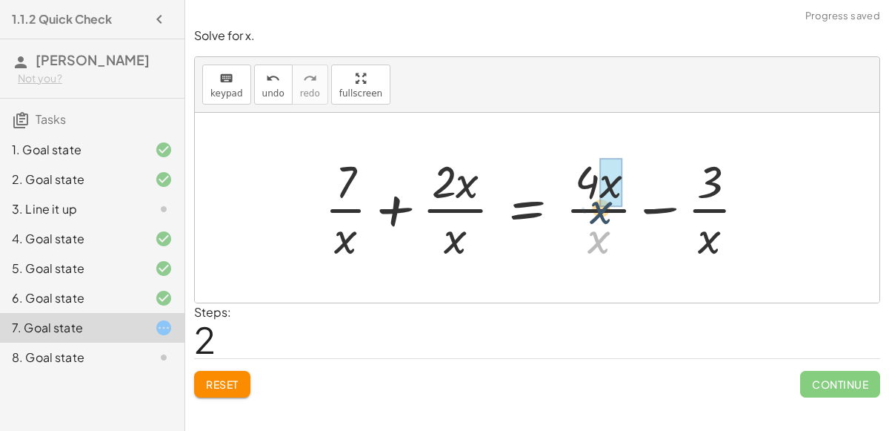
drag, startPoint x: 600, startPoint y: 230, endPoint x: 602, endPoint y: 200, distance: 29.7
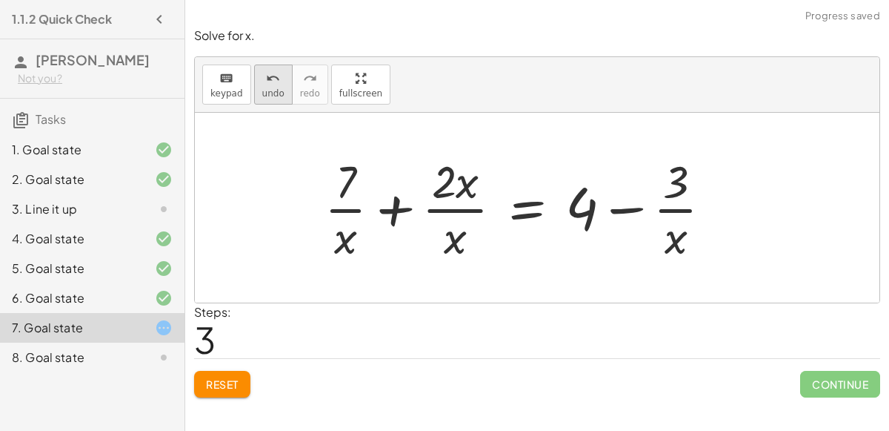
click at [270, 84] on icon "undo" at bounding box center [273, 79] width 14 height 18
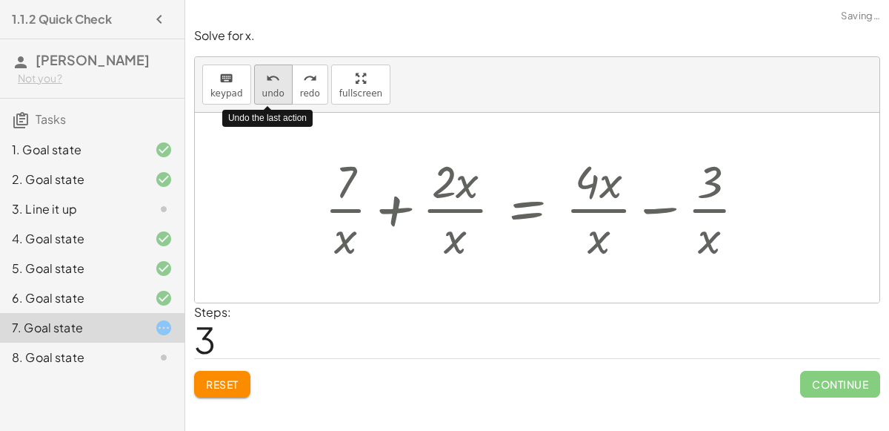
click at [270, 84] on icon "undo" at bounding box center [273, 79] width 14 height 18
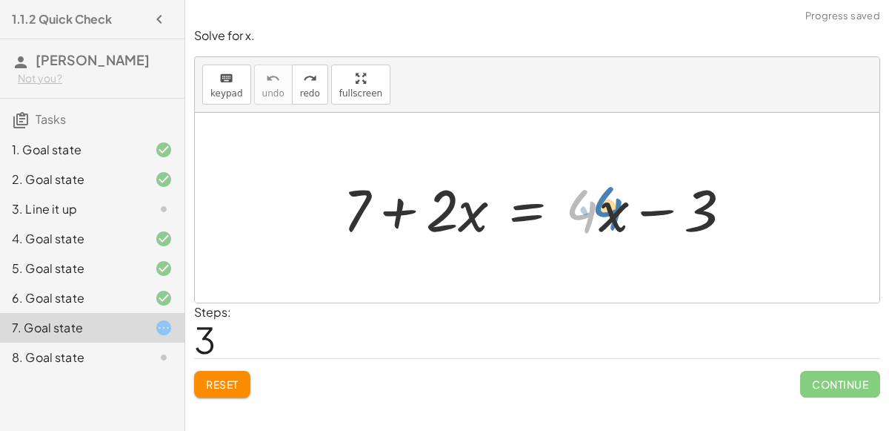
drag, startPoint x: 592, startPoint y: 205, endPoint x: 618, endPoint y: 202, distance: 26.1
click at [618, 202] on div at bounding box center [544, 208] width 416 height 76
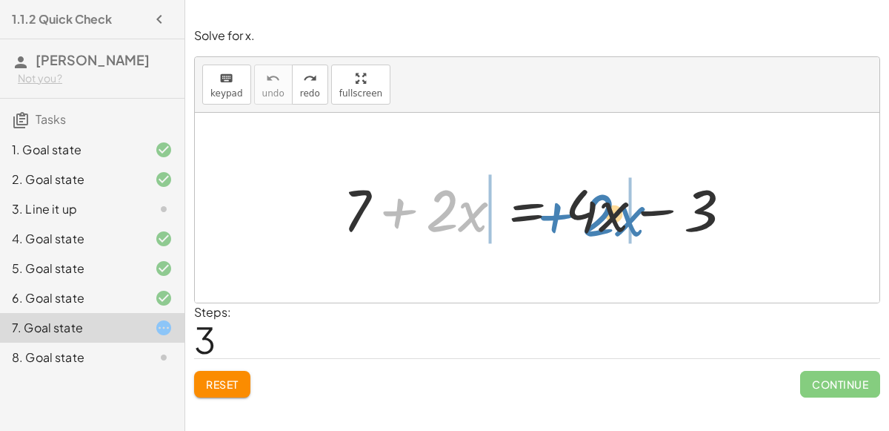
drag, startPoint x: 416, startPoint y: 209, endPoint x: 573, endPoint y: 213, distance: 157.2
click at [573, 213] on div at bounding box center [544, 208] width 416 height 76
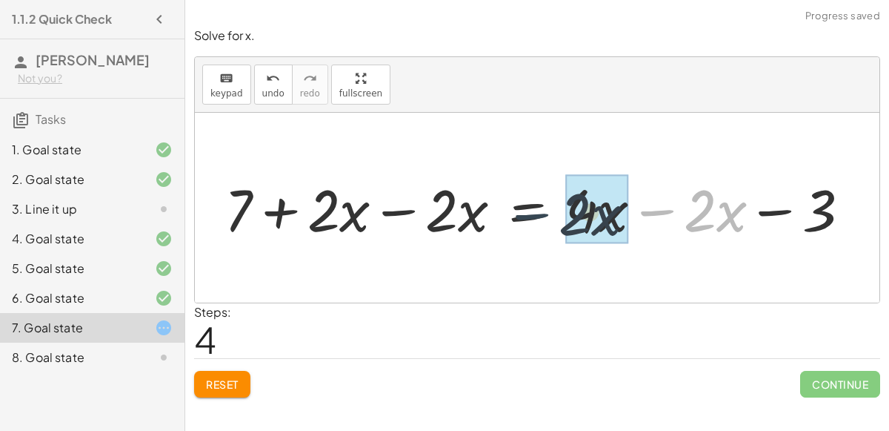
drag, startPoint x: 677, startPoint y: 200, endPoint x: 559, endPoint y: 204, distance: 117.9
click at [559, 204] on div at bounding box center [543, 208] width 652 height 76
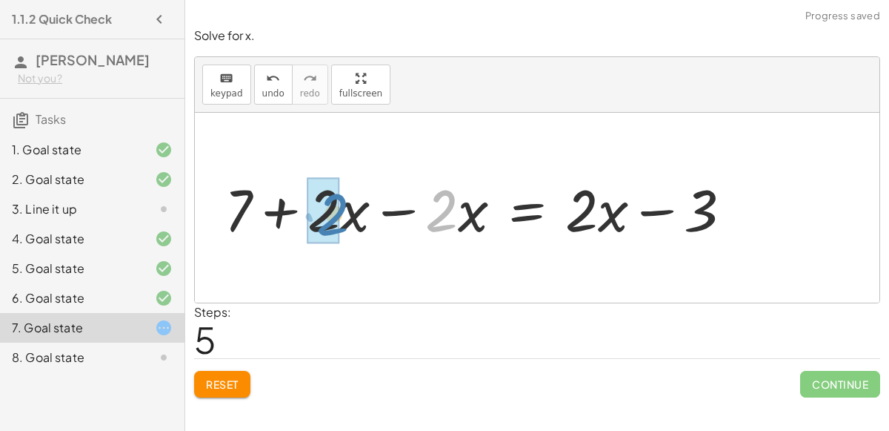
drag, startPoint x: 449, startPoint y: 213, endPoint x: 337, endPoint y: 216, distance: 111.9
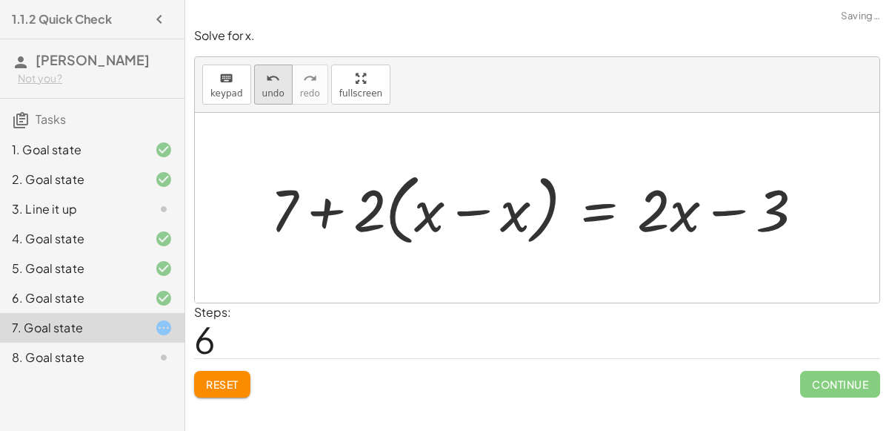
click at [267, 65] on button "undo undo" at bounding box center [273, 84] width 39 height 40
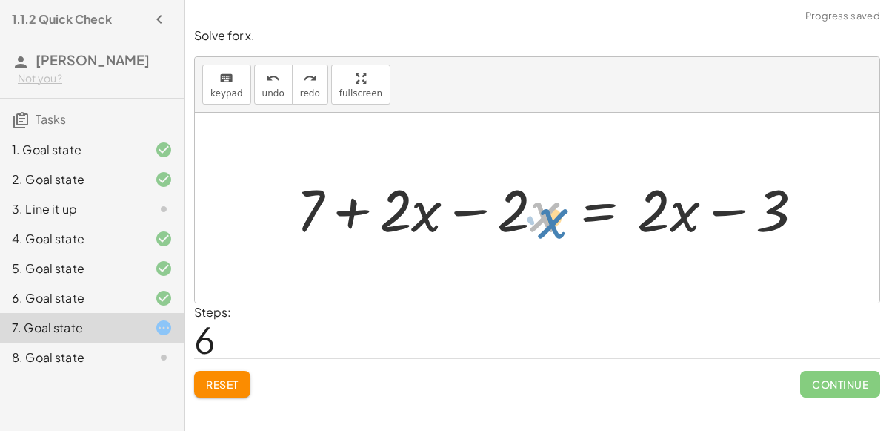
drag, startPoint x: 533, startPoint y: 216, endPoint x: 536, endPoint y: 223, distance: 8.0
click at [536, 223] on div at bounding box center [556, 208] width 534 height 76
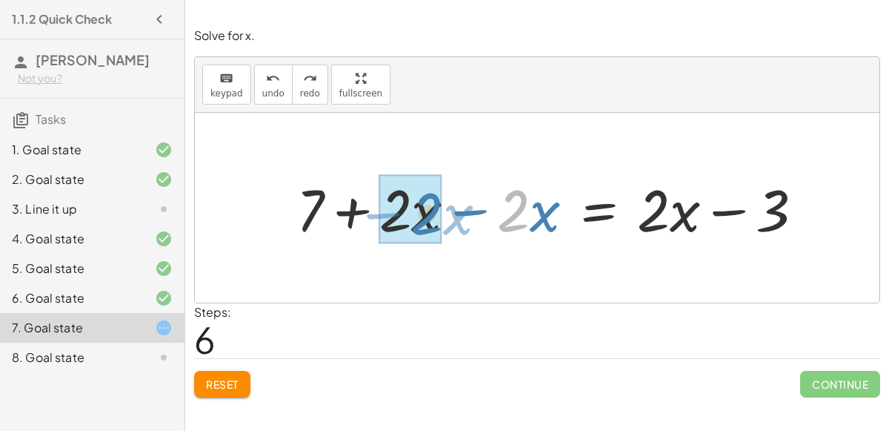
drag, startPoint x: 525, startPoint y: 221, endPoint x: 438, endPoint y: 224, distance: 86.8
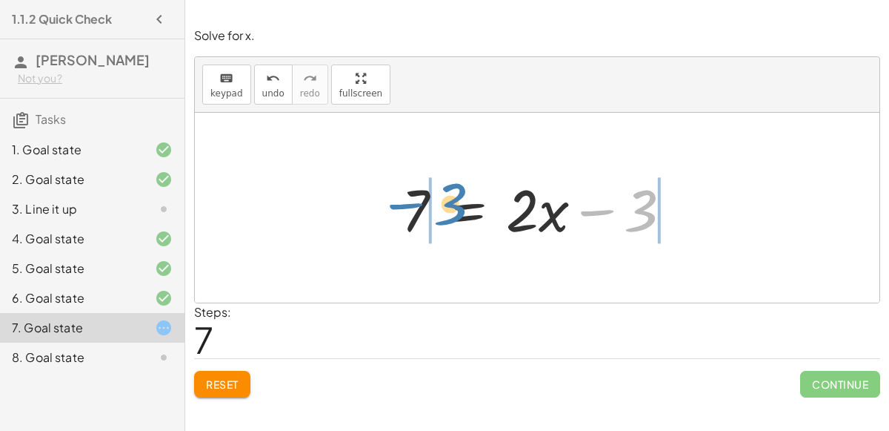
drag, startPoint x: 639, startPoint y: 208, endPoint x: 445, endPoint y: 202, distance: 193.5
click at [445, 202] on div at bounding box center [542, 208] width 297 height 76
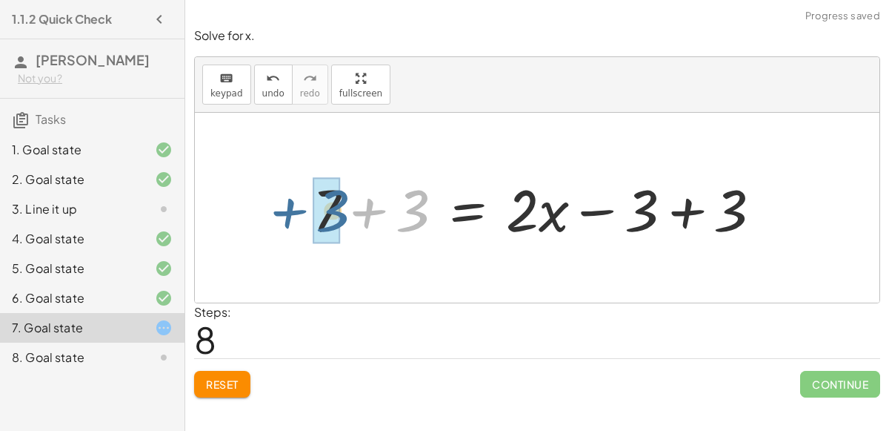
drag, startPoint x: 414, startPoint y: 216, endPoint x: 333, endPoint y: 217, distance: 81.5
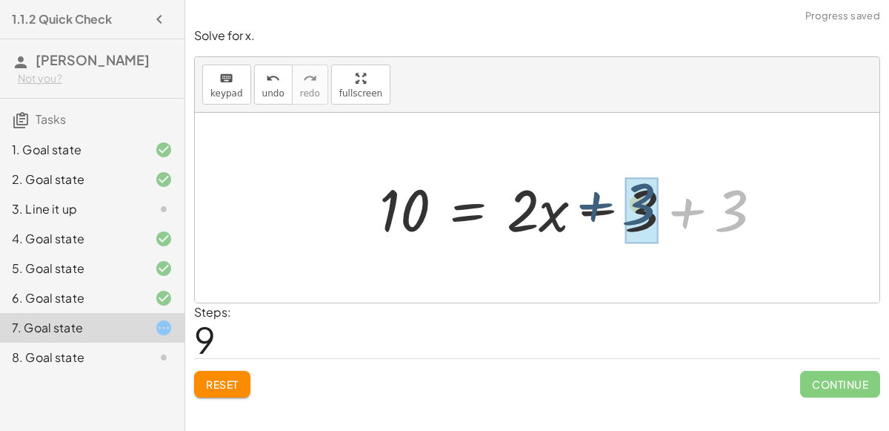
drag, startPoint x: 740, startPoint y: 212, endPoint x: 647, endPoint y: 206, distance: 92.8
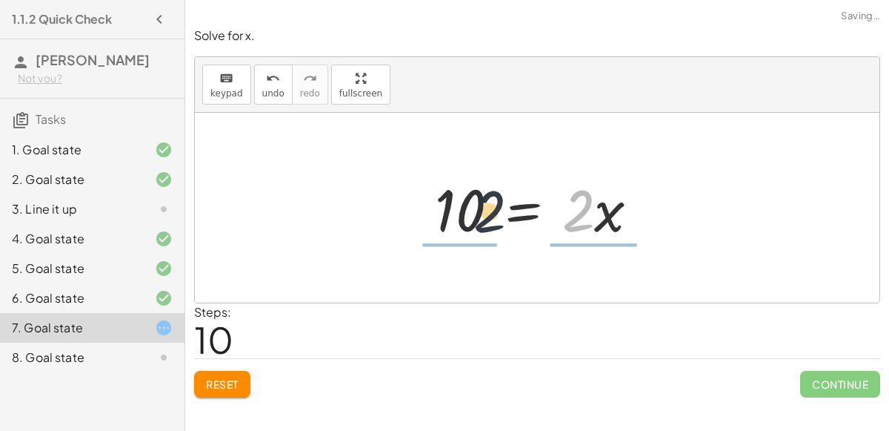
drag, startPoint x: 580, startPoint y: 207, endPoint x: 470, endPoint y: 212, distance: 110.5
click at [470, 212] on div at bounding box center [543, 208] width 231 height 76
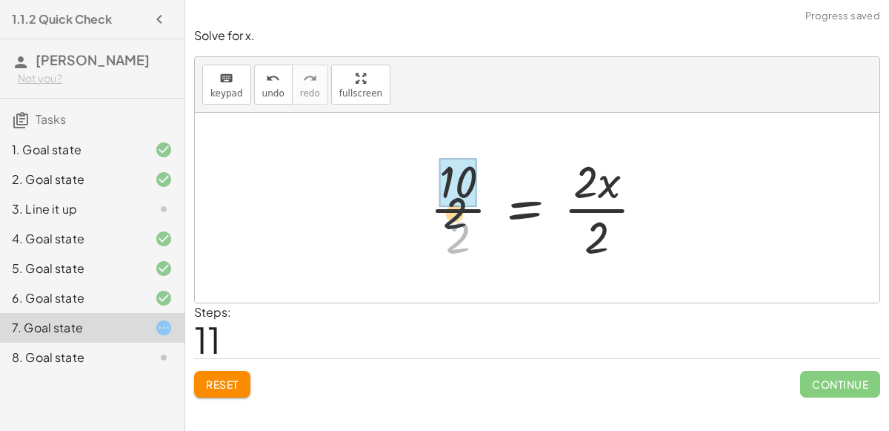
drag, startPoint x: 465, startPoint y: 232, endPoint x: 462, endPoint y: 188, distance: 43.8
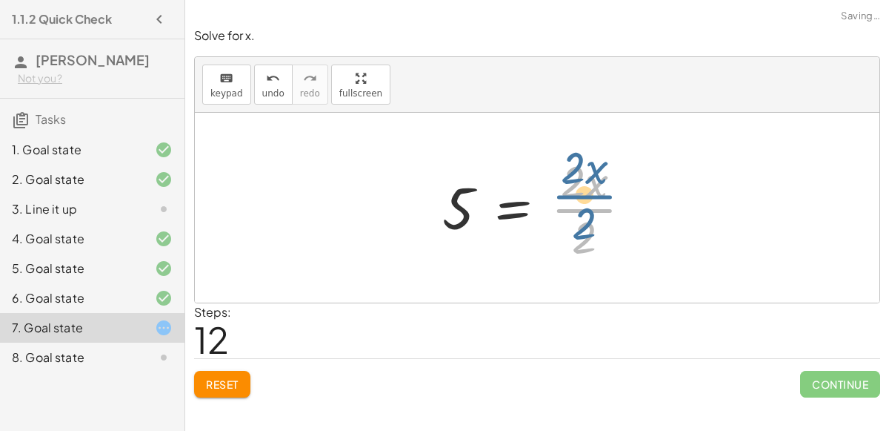
click at [603, 219] on div at bounding box center [543, 207] width 216 height 114
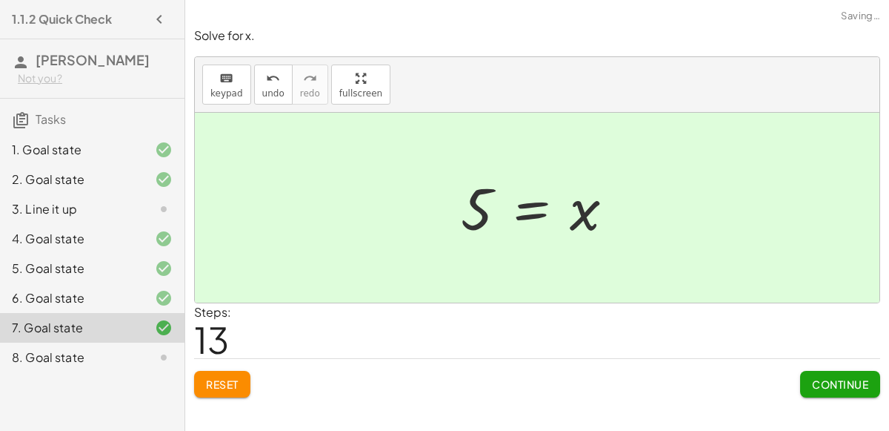
click at [827, 371] on button "Continue" at bounding box center [840, 384] width 80 height 27
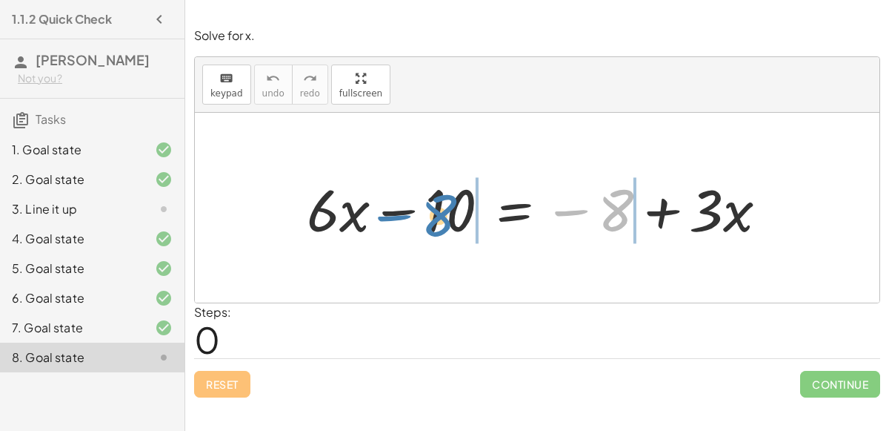
drag, startPoint x: 614, startPoint y: 210, endPoint x: 453, endPoint y: 219, distance: 161.1
click at [453, 219] on div at bounding box center [543, 208] width 488 height 76
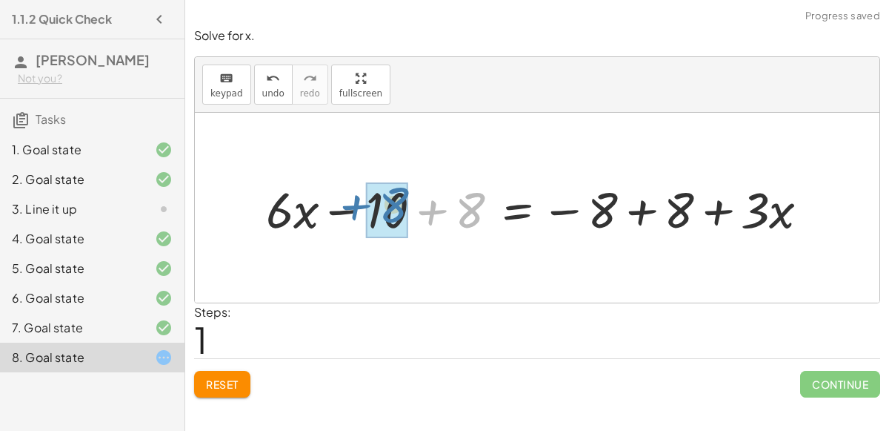
drag, startPoint x: 462, startPoint y: 220, endPoint x: 384, endPoint y: 215, distance: 78.0
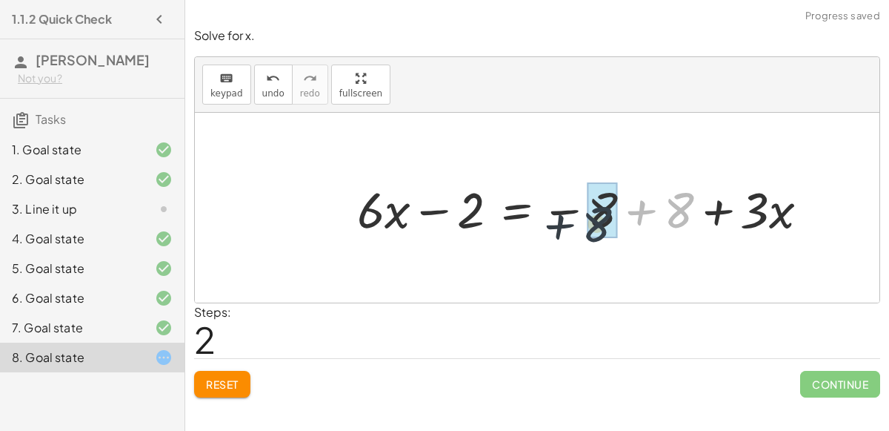
drag, startPoint x: 669, startPoint y: 207, endPoint x: 586, endPoint y: 221, distance: 84.1
click at [586, 221] on div at bounding box center [589, 207] width 478 height 65
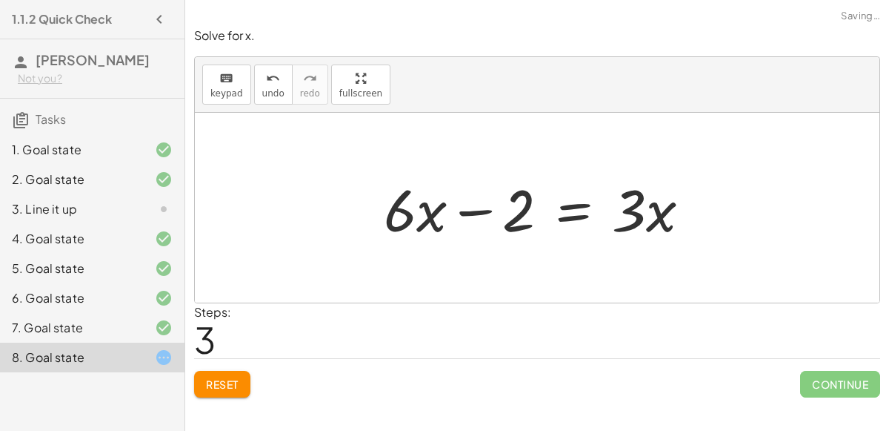
click at [579, 214] on div at bounding box center [542, 208] width 333 height 76
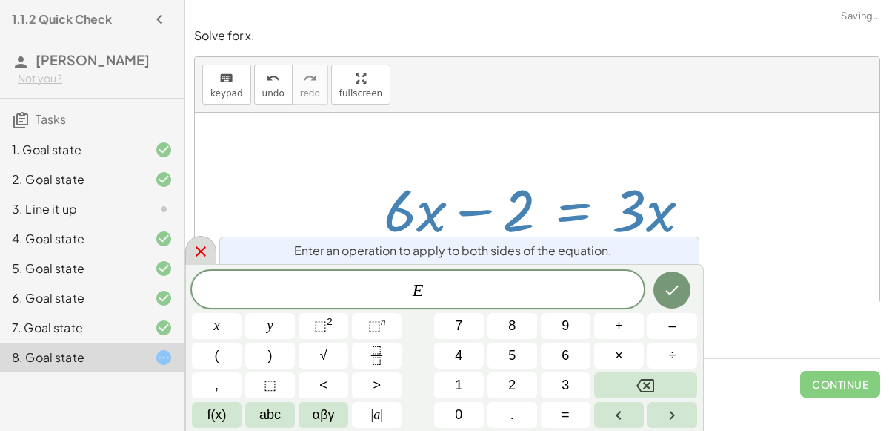
click at [205, 238] on div at bounding box center [200, 250] width 31 height 29
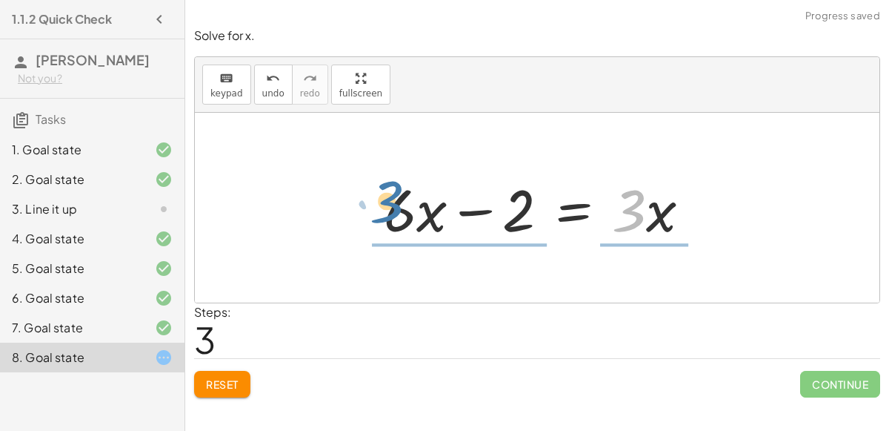
drag, startPoint x: 627, startPoint y: 193, endPoint x: 385, endPoint y: 184, distance: 241.7
click at [385, 184] on div at bounding box center [542, 208] width 333 height 76
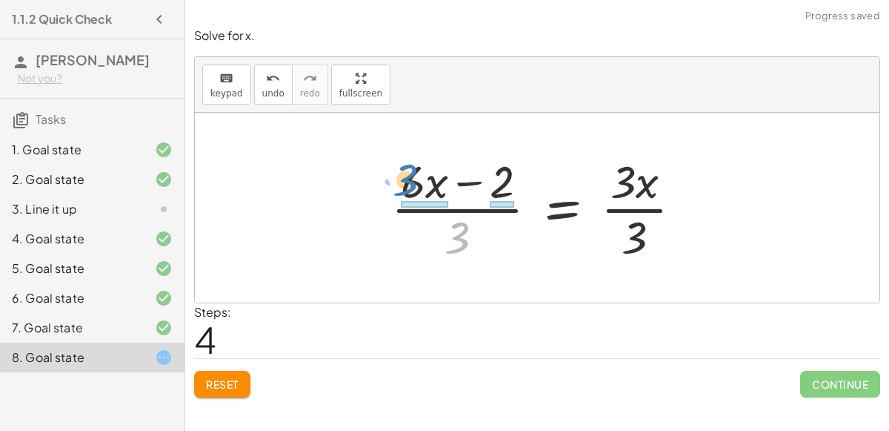
drag, startPoint x: 470, startPoint y: 239, endPoint x: 422, endPoint y: 179, distance: 77.0
click at [422, 179] on div at bounding box center [543, 207] width 318 height 114
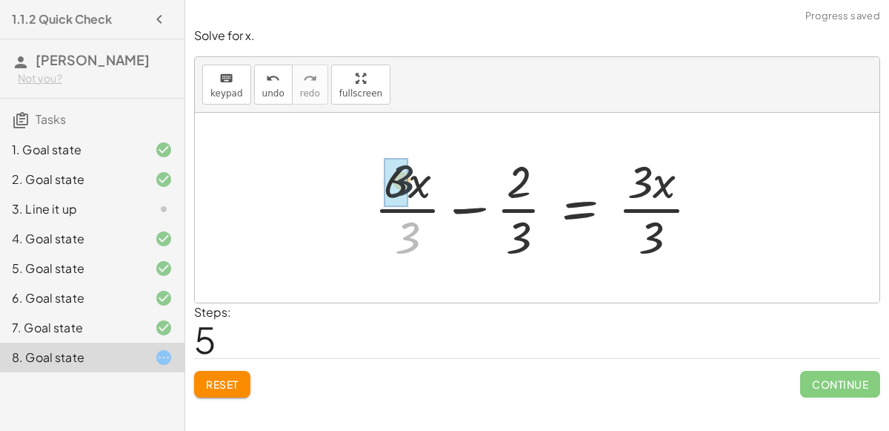
drag, startPoint x: 403, startPoint y: 239, endPoint x: 401, endPoint y: 213, distance: 26.0
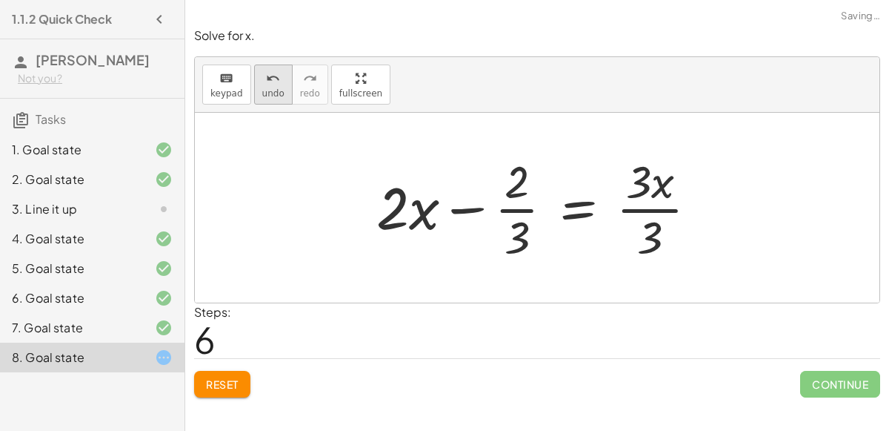
click at [267, 99] on button "undo undo" at bounding box center [273, 84] width 39 height 40
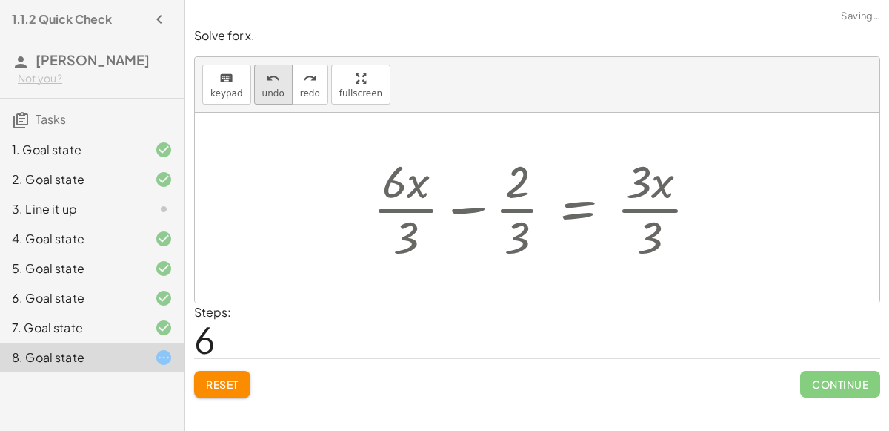
click at [267, 99] on button "undo undo" at bounding box center [273, 84] width 39 height 40
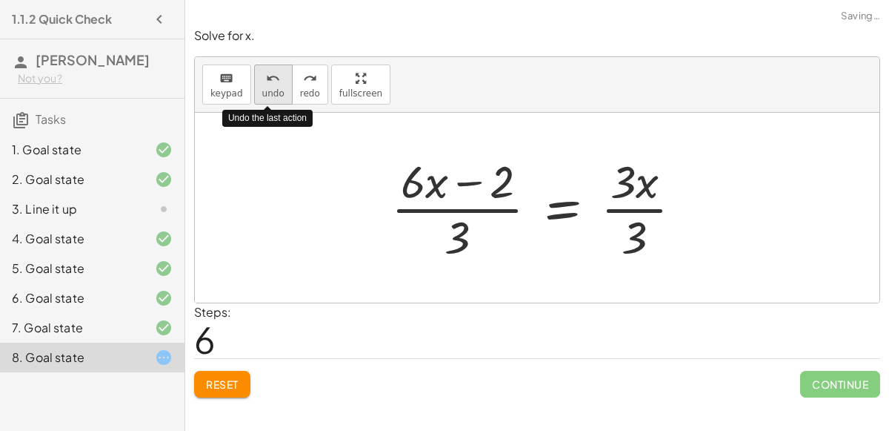
click at [267, 99] on button "undo undo" at bounding box center [273, 84] width 39 height 40
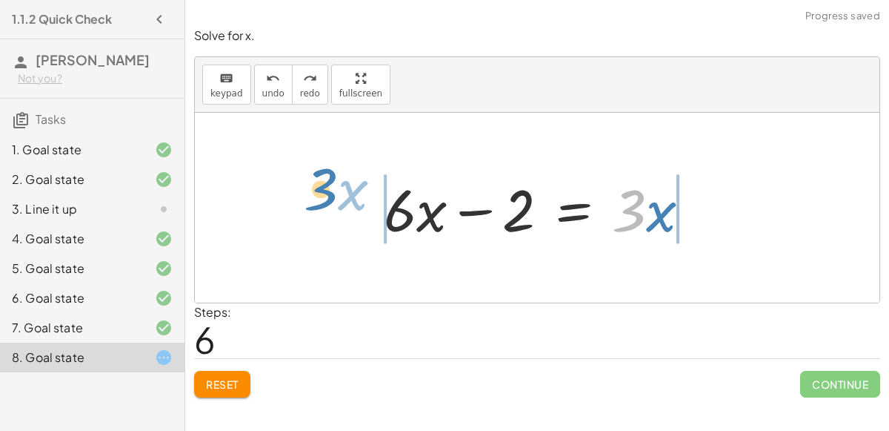
drag, startPoint x: 640, startPoint y: 194, endPoint x: 333, endPoint y: 173, distance: 307.5
click at [333, 173] on div "+ · 6 · x − 10 = − 8 + · 3 · x + · 6 · x − 10 + 8 = − 8 + 8 + · 3 · x + · 6 · x…" at bounding box center [537, 208] width 685 height 190
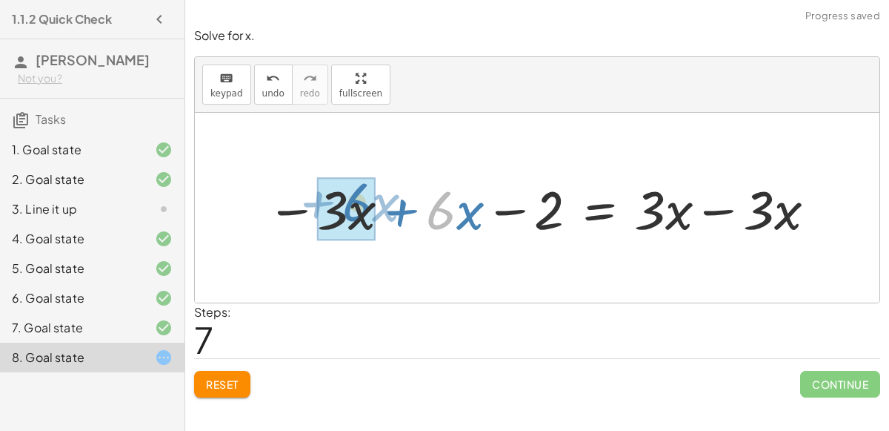
drag, startPoint x: 436, startPoint y: 214, endPoint x: 353, endPoint y: 206, distance: 84.1
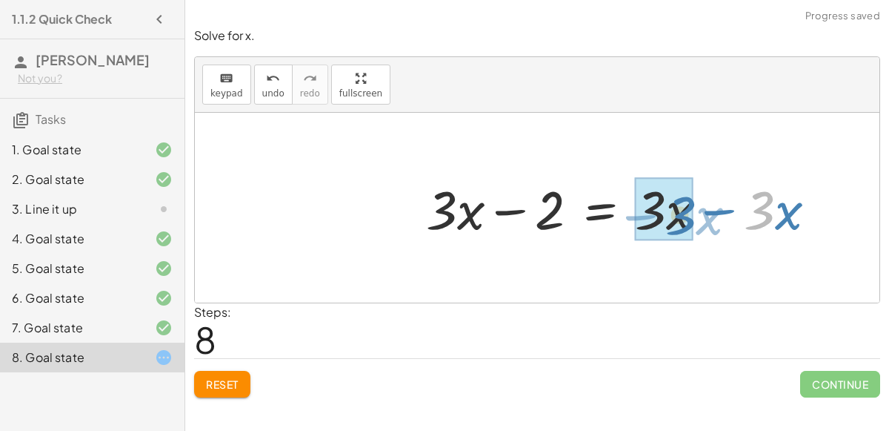
drag, startPoint x: 765, startPoint y: 216, endPoint x: 685, endPoint y: 221, distance: 79.5
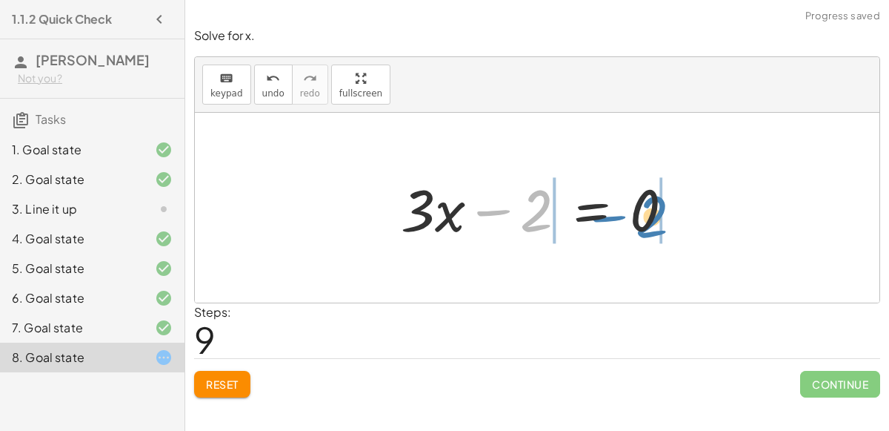
drag, startPoint x: 535, startPoint y: 212, endPoint x: 651, endPoint y: 218, distance: 115.8
click at [651, 218] on div at bounding box center [542, 208] width 299 height 76
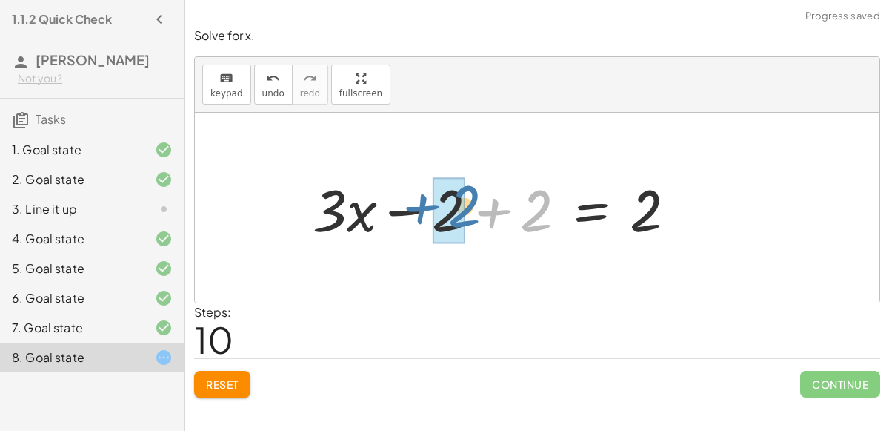
drag, startPoint x: 545, startPoint y: 211, endPoint x: 468, endPoint y: 208, distance: 76.4
click at [468, 208] on div at bounding box center [500, 208] width 391 height 76
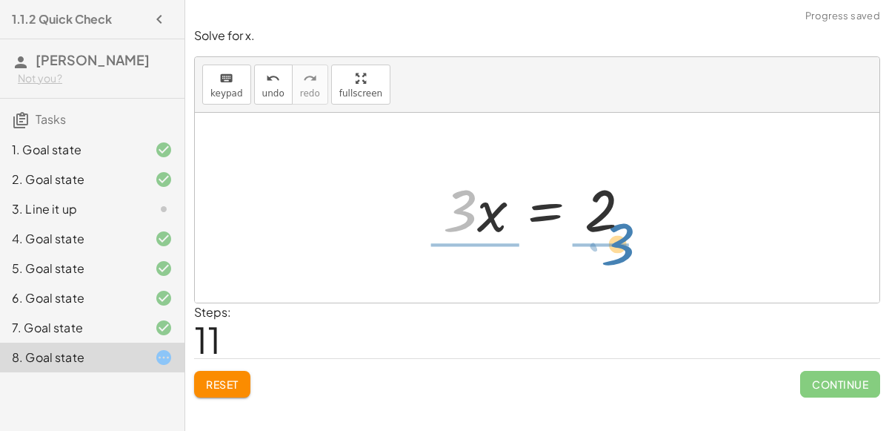
drag, startPoint x: 465, startPoint y: 215, endPoint x: 618, endPoint y: 248, distance: 156.1
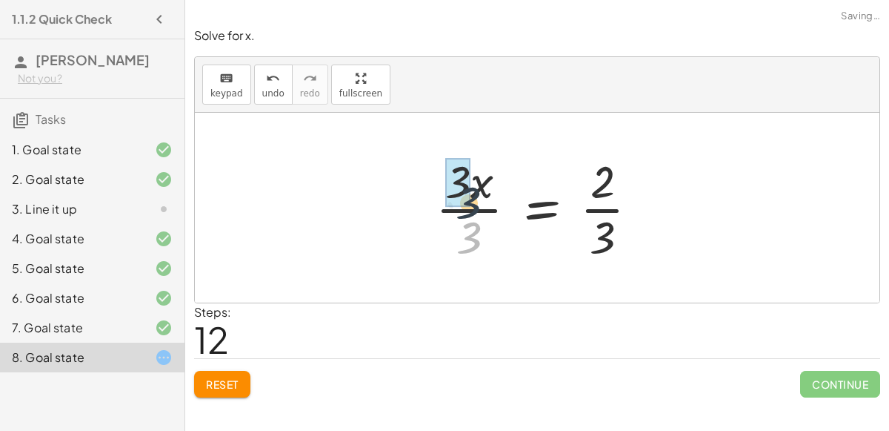
drag, startPoint x: 473, startPoint y: 236, endPoint x: 471, endPoint y: 197, distance: 39.3
click at [471, 197] on div at bounding box center [543, 207] width 230 height 114
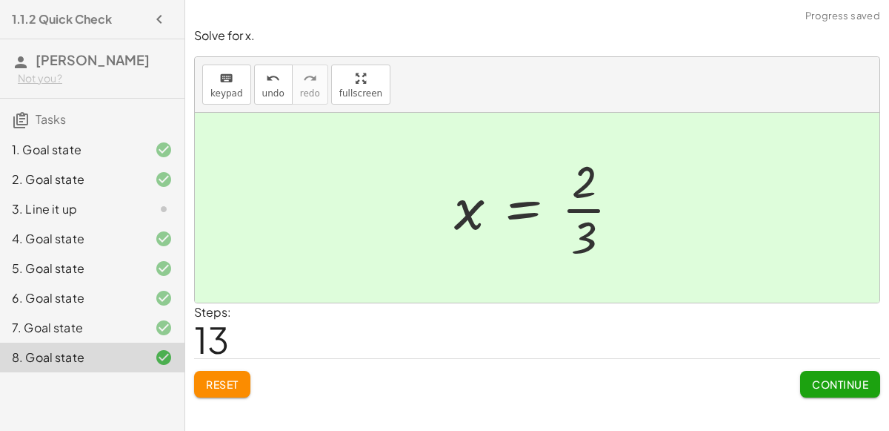
click at [845, 371] on button "Continue" at bounding box center [840, 384] width 80 height 27
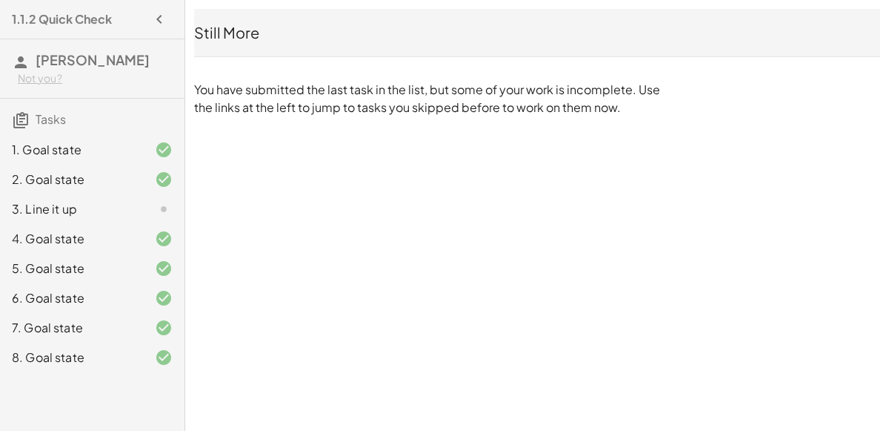
click at [109, 205] on div "3. Line it up" at bounding box center [71, 209] width 119 height 18
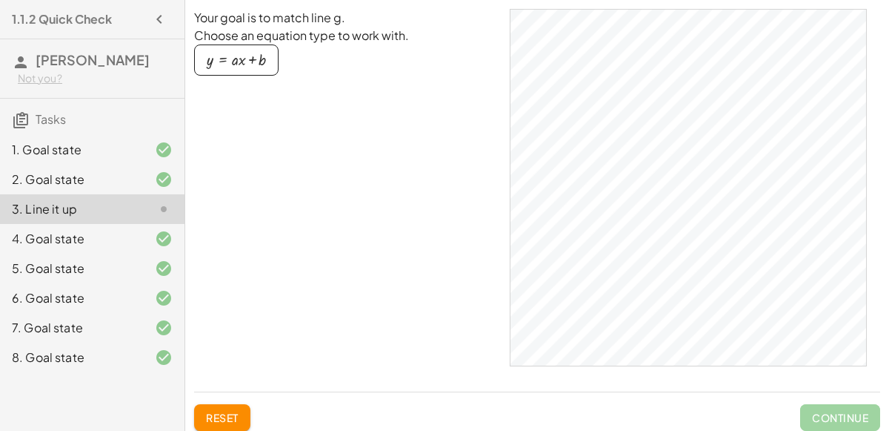
click at [253, 72] on button "y = + · a · x + b" at bounding box center [236, 59] width 84 height 31
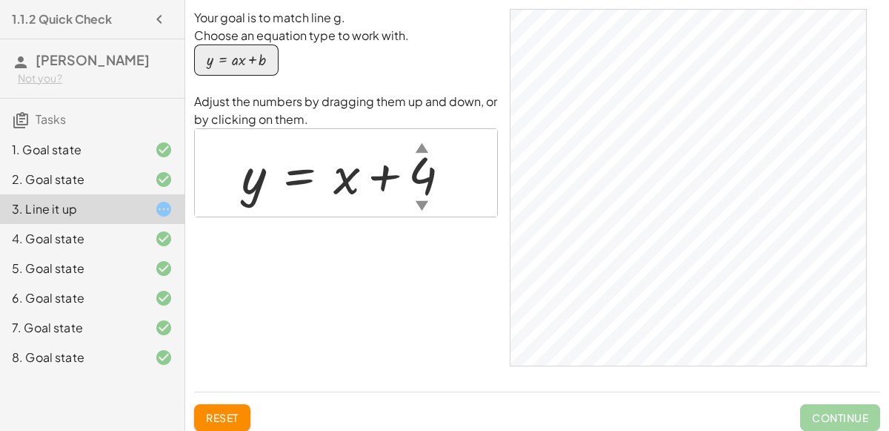
click at [237, 411] on span "Reset" at bounding box center [222, 417] width 33 height 13
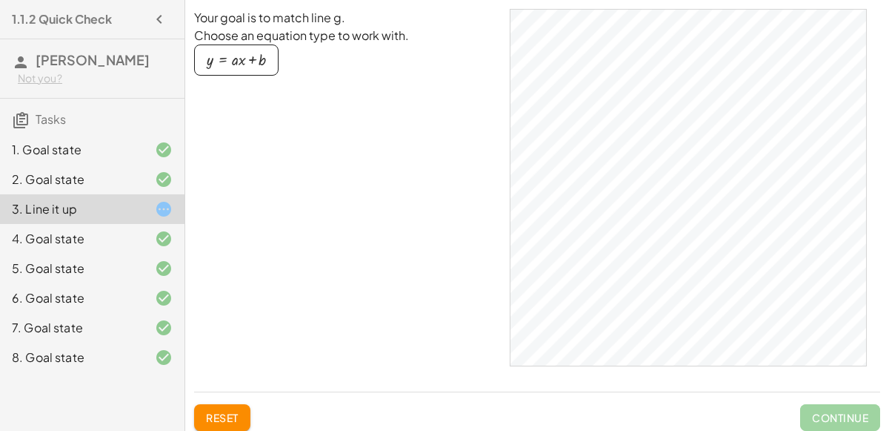
click at [139, 371] on div "8. Goal state" at bounding box center [92, 357] width 185 height 30
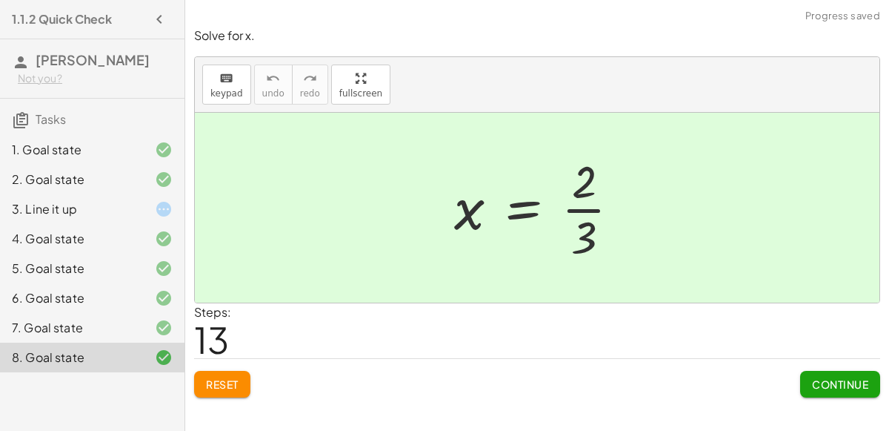
click at [857, 375] on button "Continue" at bounding box center [840, 384] width 80 height 27
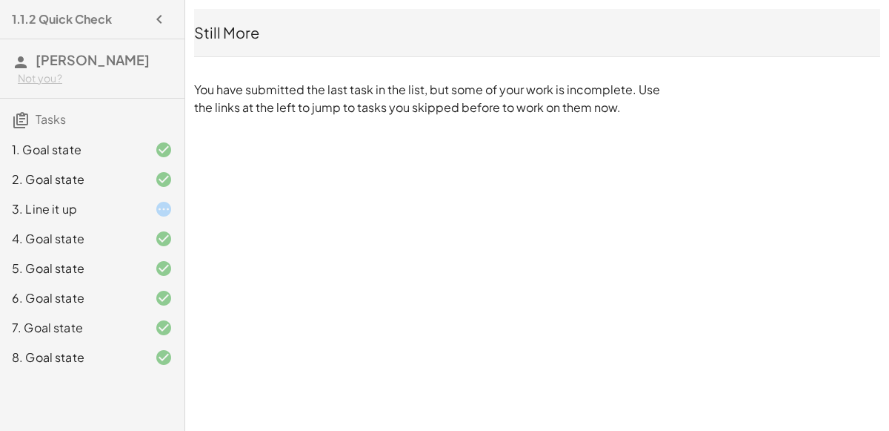
click at [0, 194] on div "1. Goal state" at bounding box center [92, 209] width 185 height 30
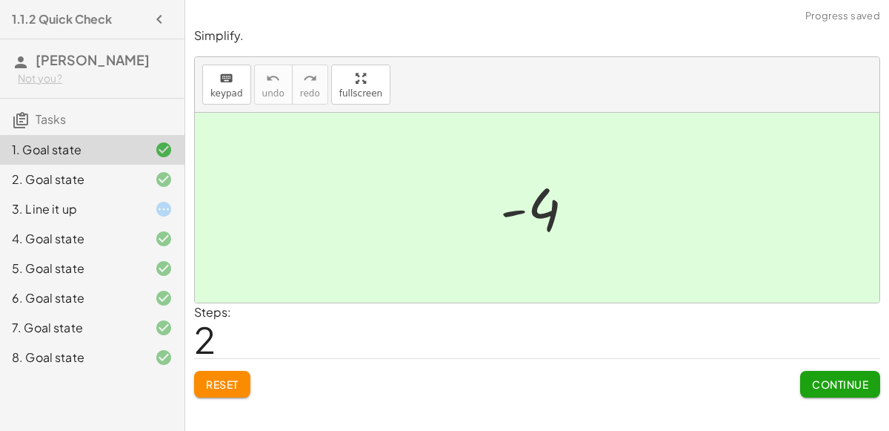
click at [159, 204] on icon at bounding box center [164, 209] width 18 height 18
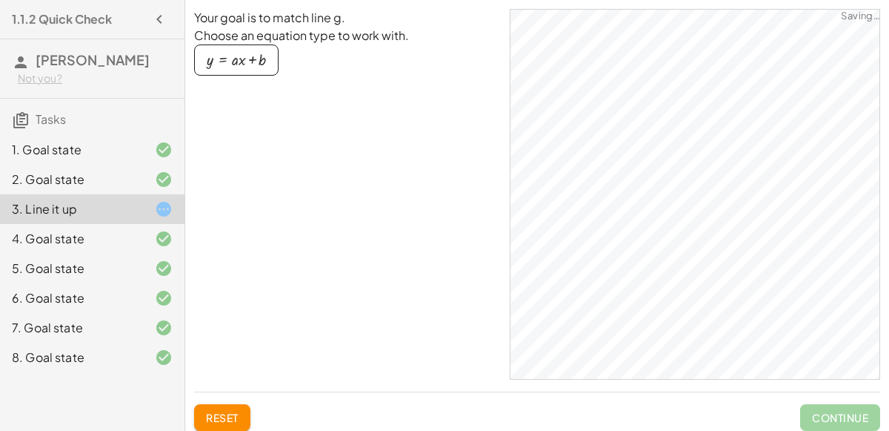
click at [139, 353] on div at bounding box center [151, 357] width 41 height 18
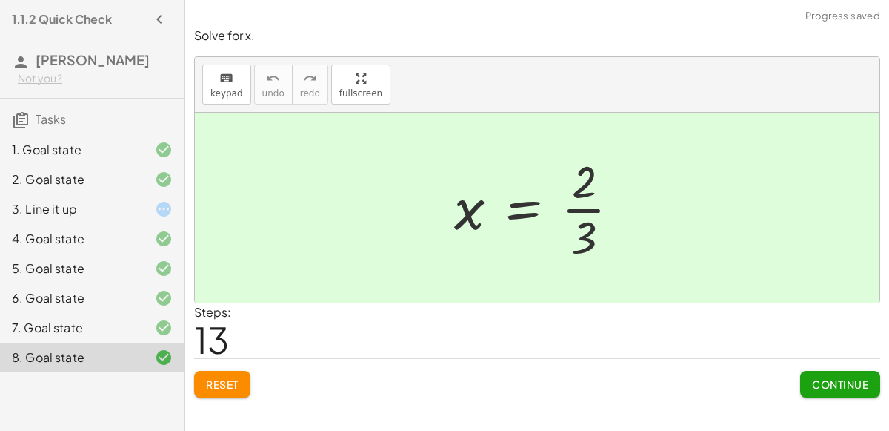
click at [848, 389] on button "Continue" at bounding box center [840, 384] width 80 height 27
